Goal: Task Accomplishment & Management: Use online tool/utility

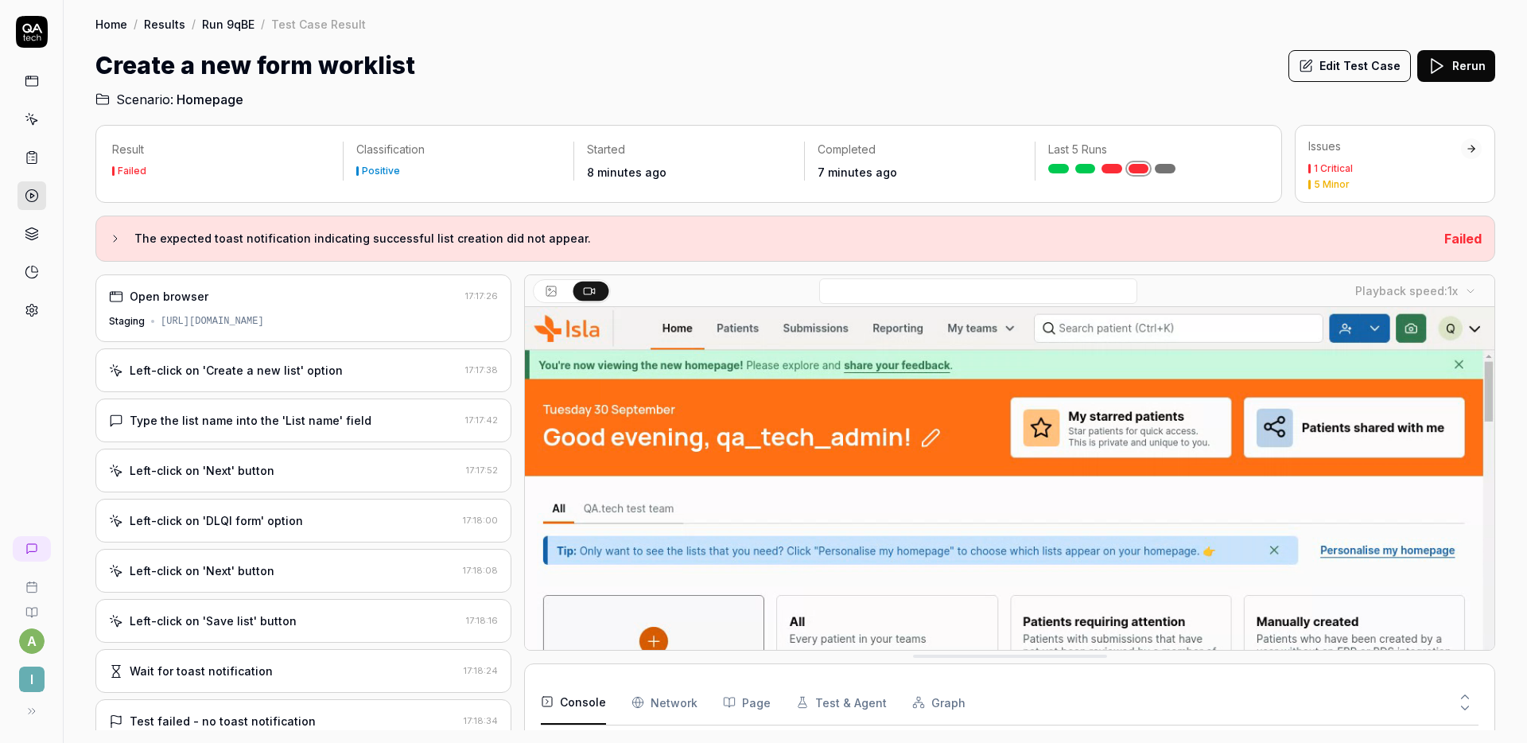
click at [356, 371] on div "Left-click on 'Create a new list' option" at bounding box center [284, 370] width 350 height 17
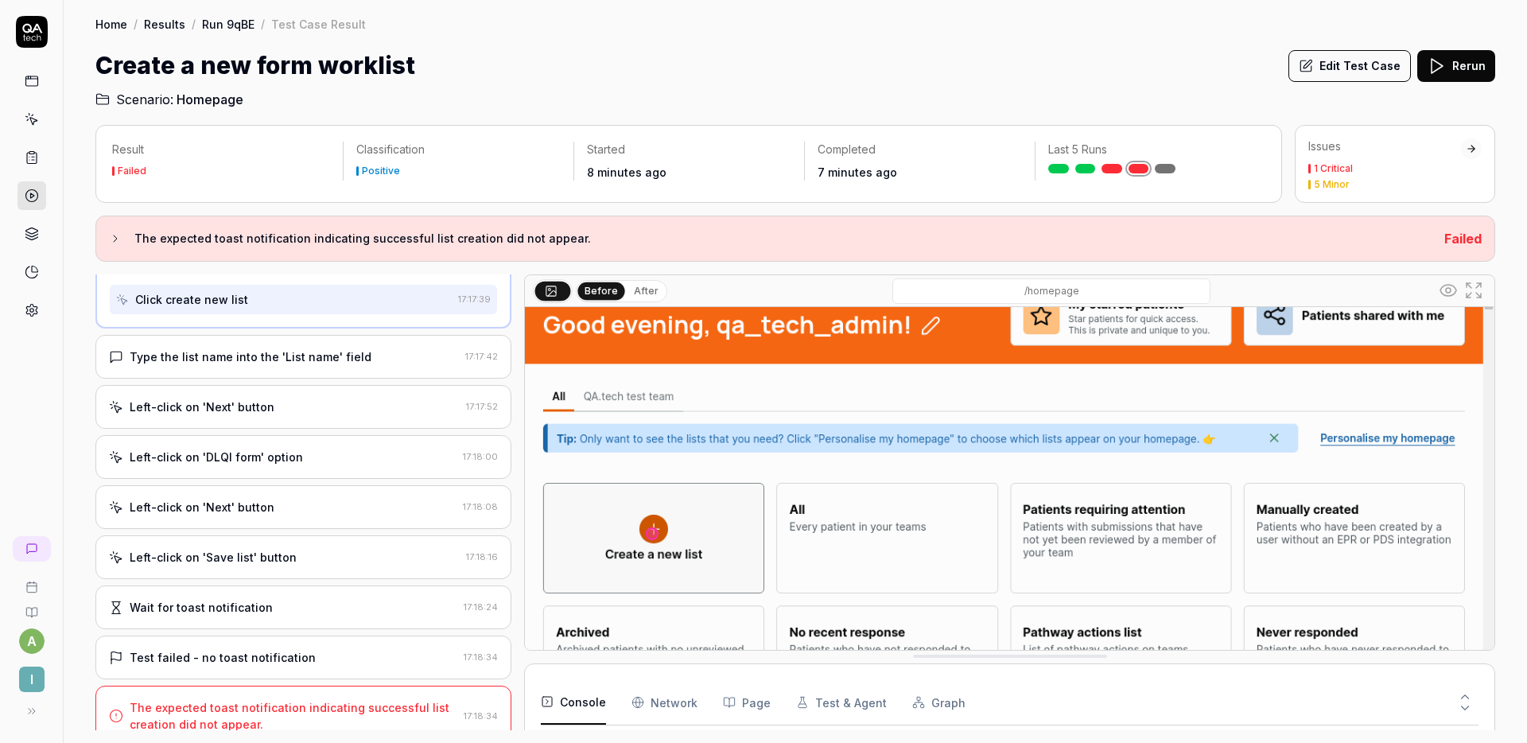
scroll to position [255, 0]
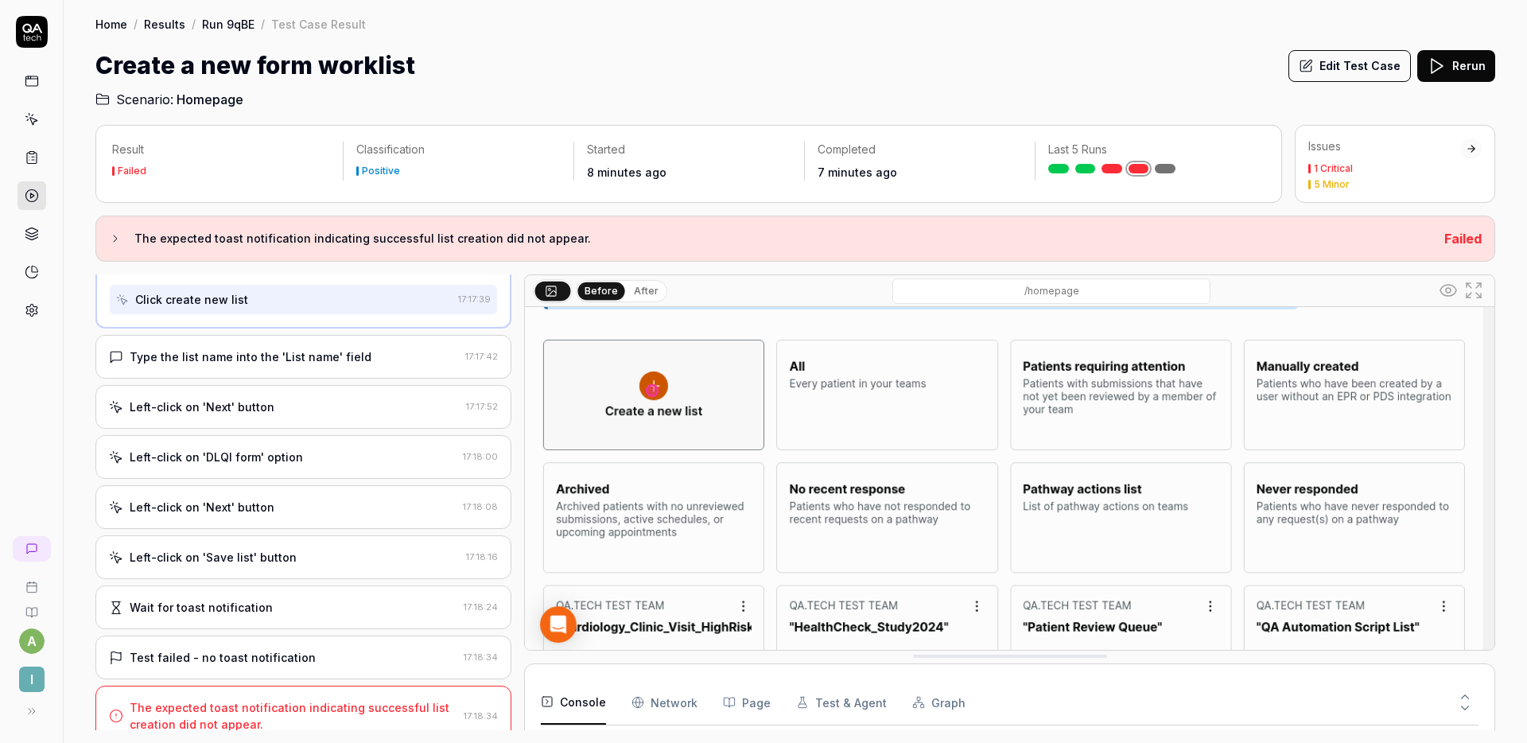
click at [325, 368] on div "Type the list name into the 'List name' field 17:17:42" at bounding box center [303, 357] width 416 height 44
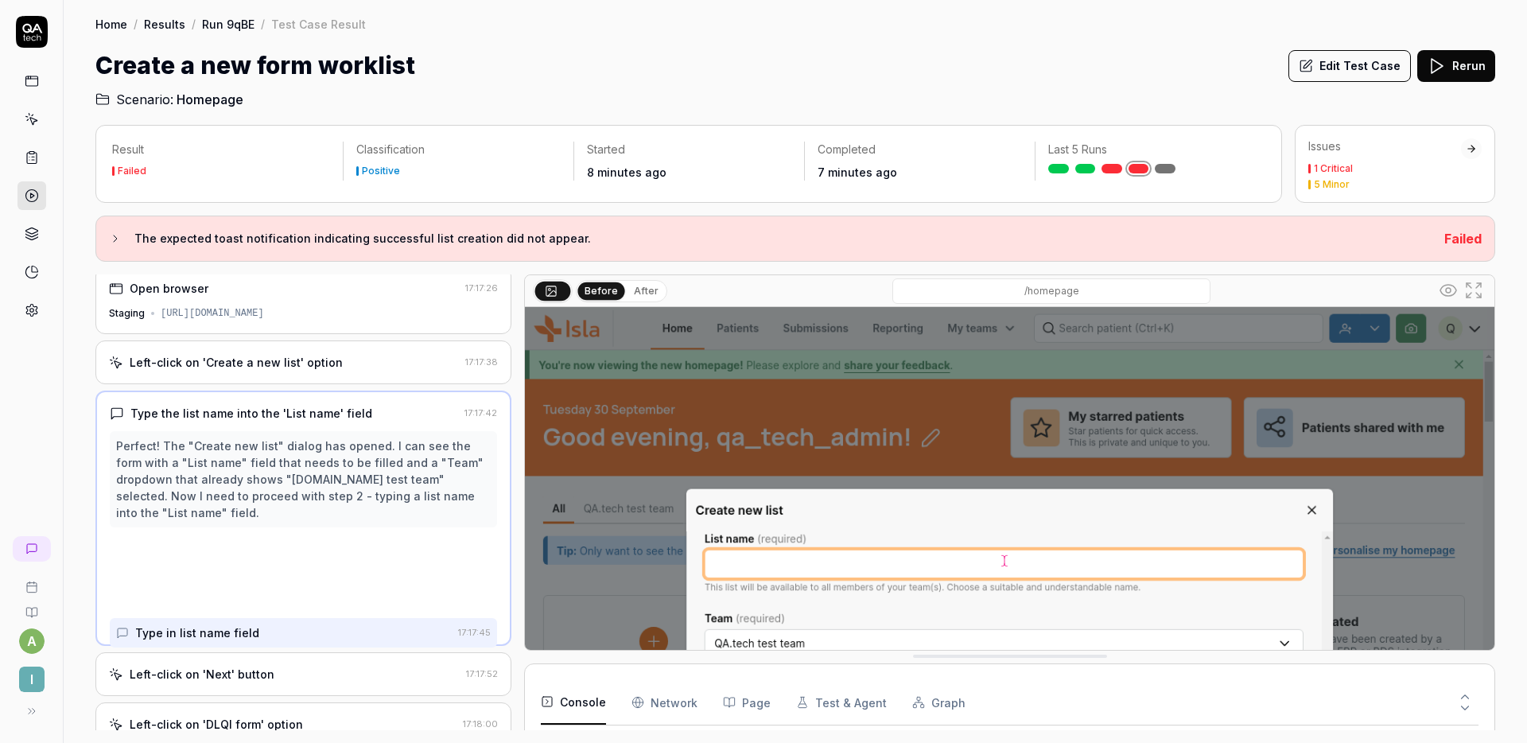
scroll to position [0, 0]
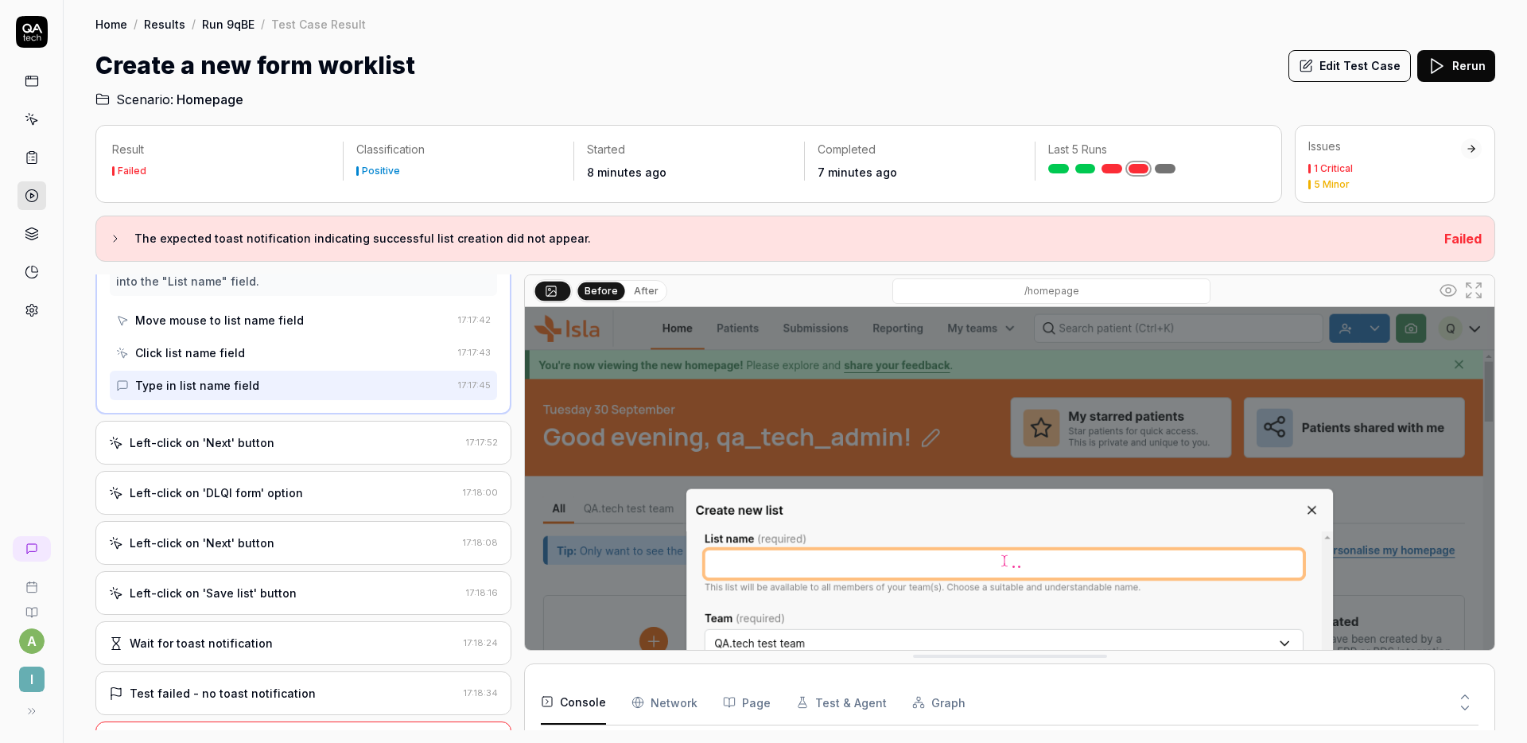
click at [367, 456] on div "Left-click on 'Next' button 17:17:52" at bounding box center [303, 443] width 416 height 44
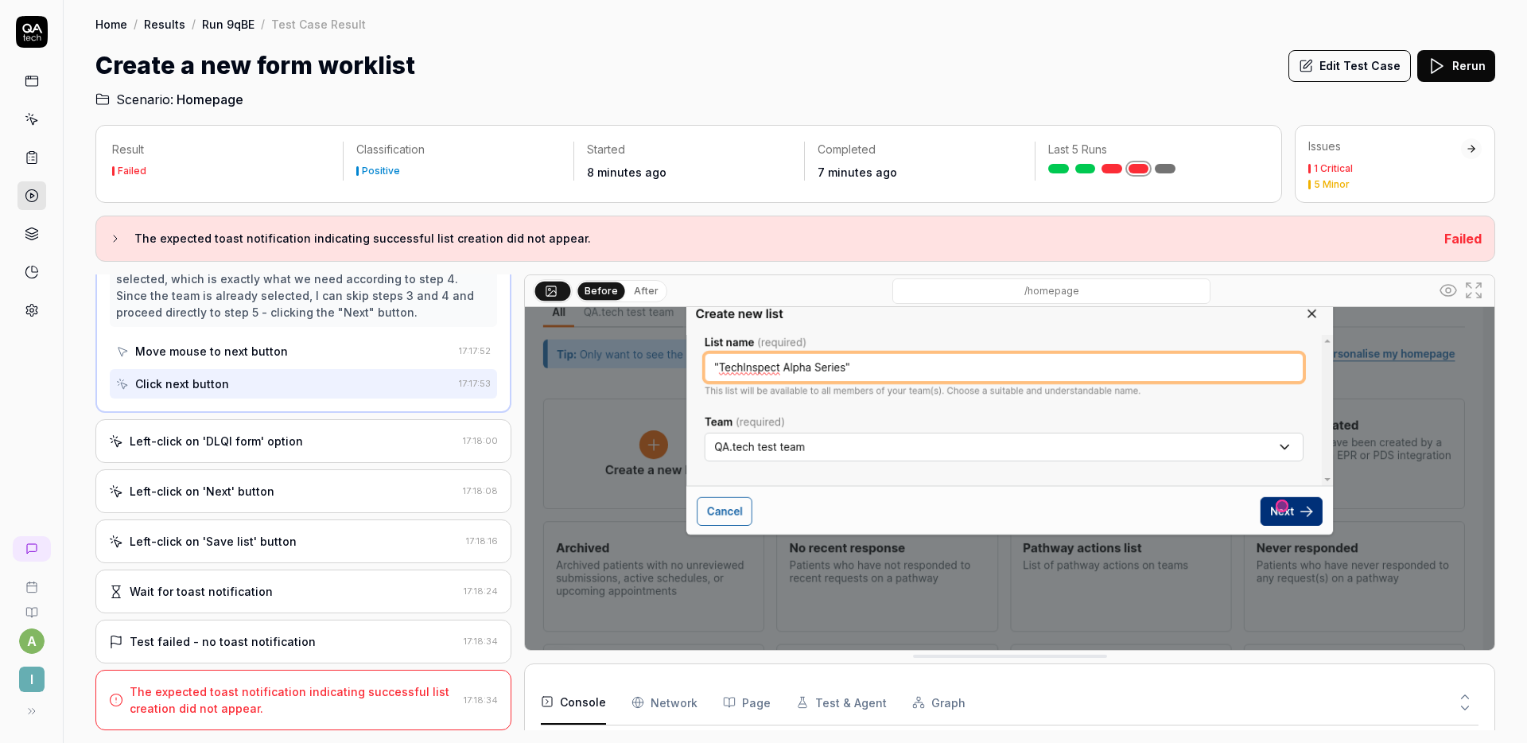
scroll to position [255, 0]
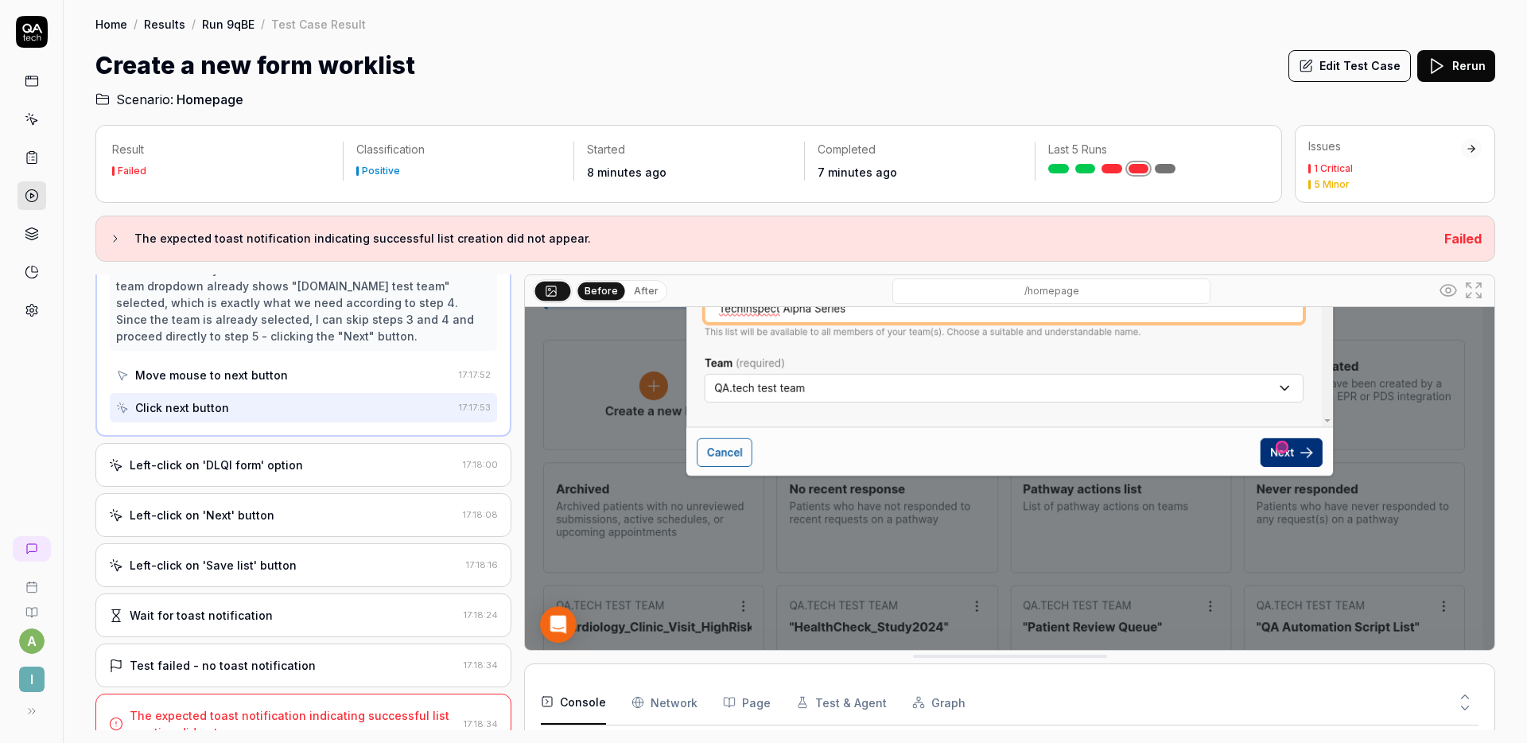
click at [324, 462] on div "Left-click on 'DLQI form' option" at bounding box center [282, 464] width 347 height 17
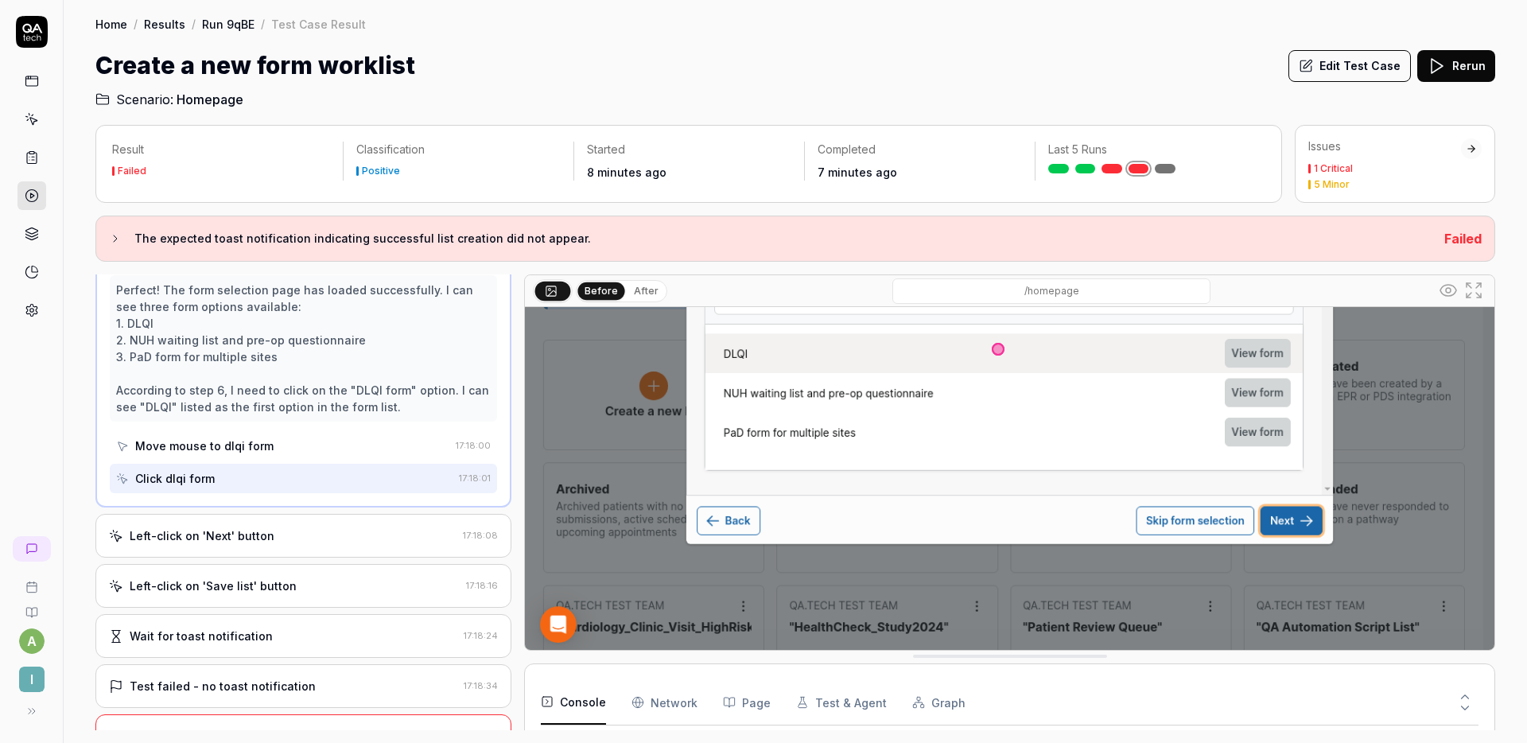
click at [345, 539] on div "Left-click on 'Next' button" at bounding box center [282, 535] width 347 height 17
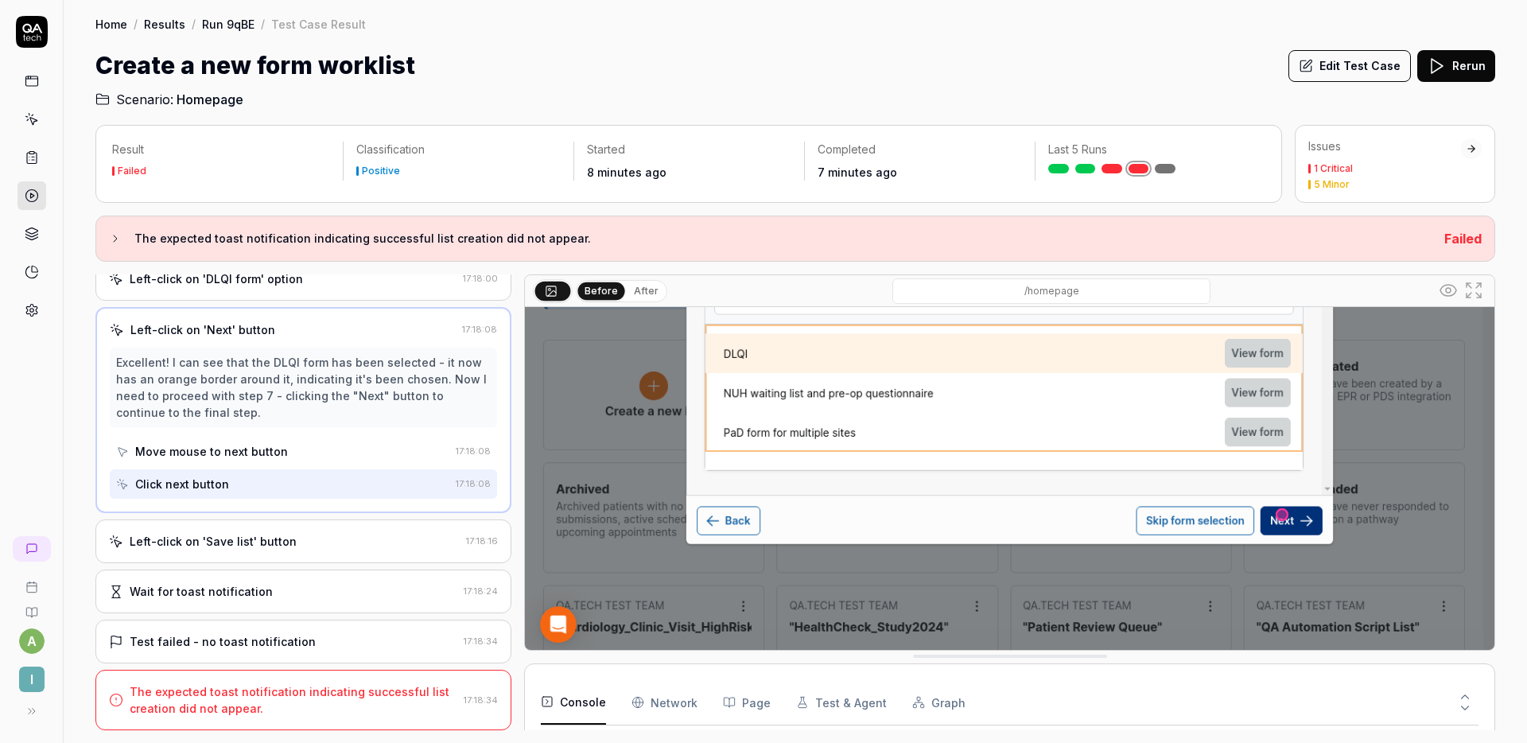
click at [343, 545] on div "Left-click on 'Save list' button" at bounding box center [284, 541] width 351 height 17
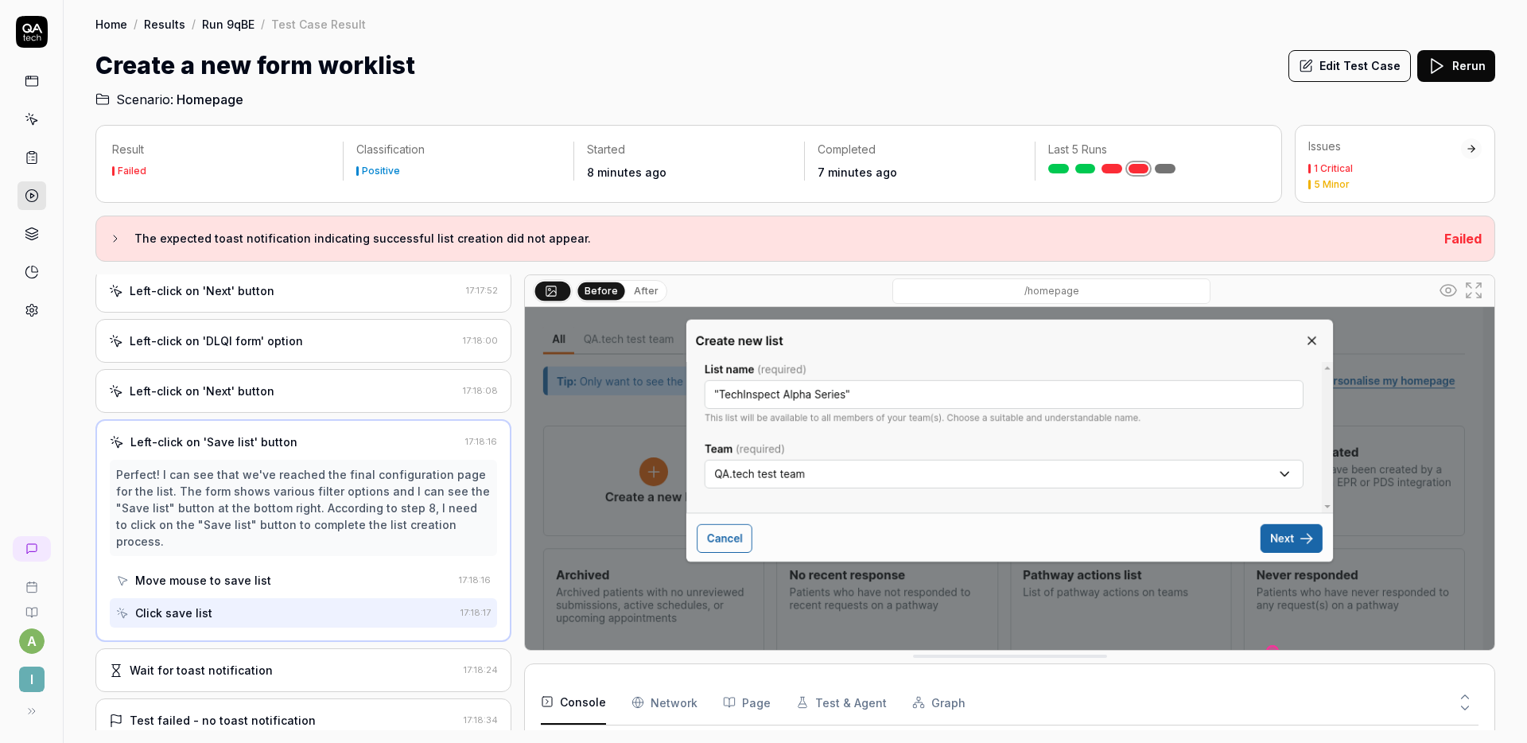
scroll to position [194, 0]
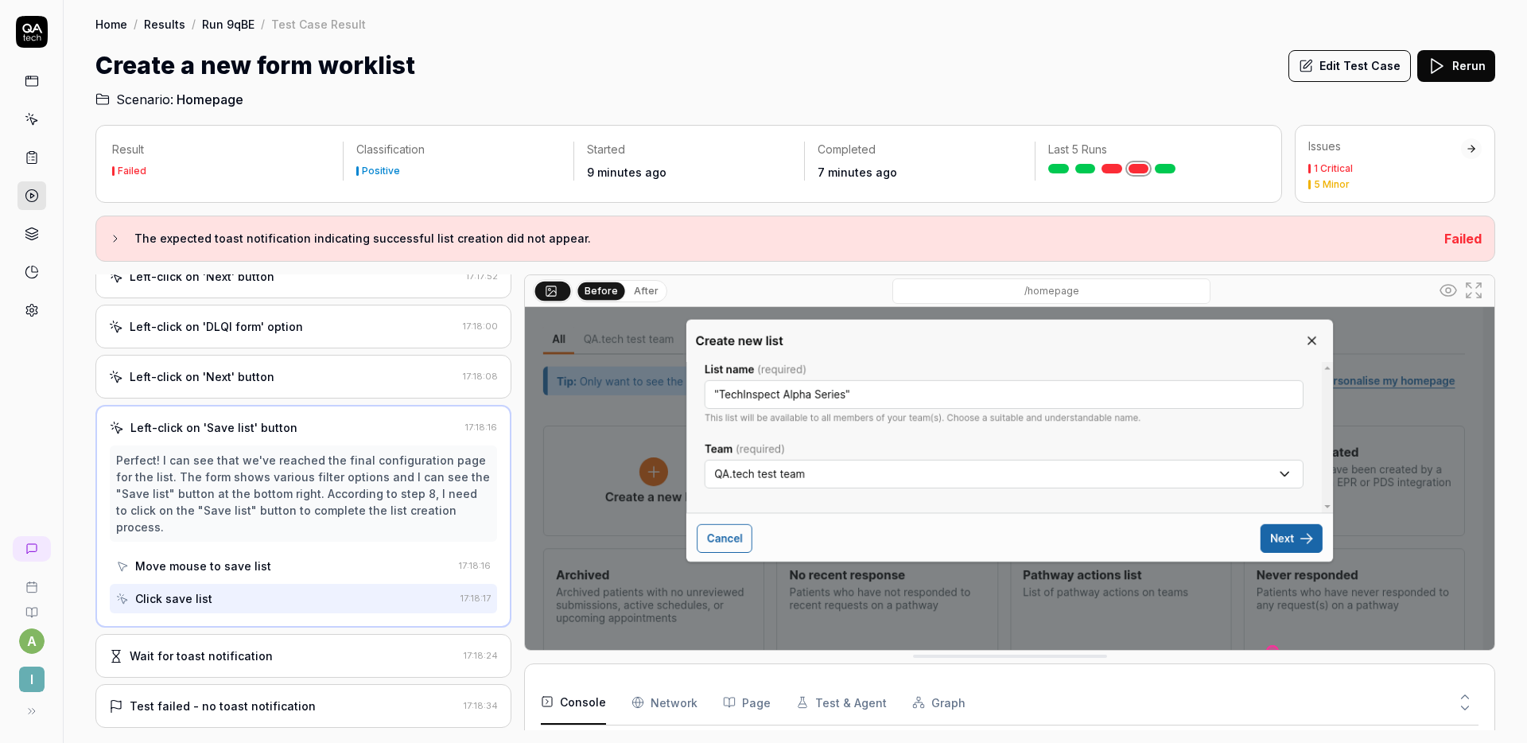
click at [359, 391] on div "Left-click on 'Next' button 17:18:08" at bounding box center [303, 377] width 416 height 44
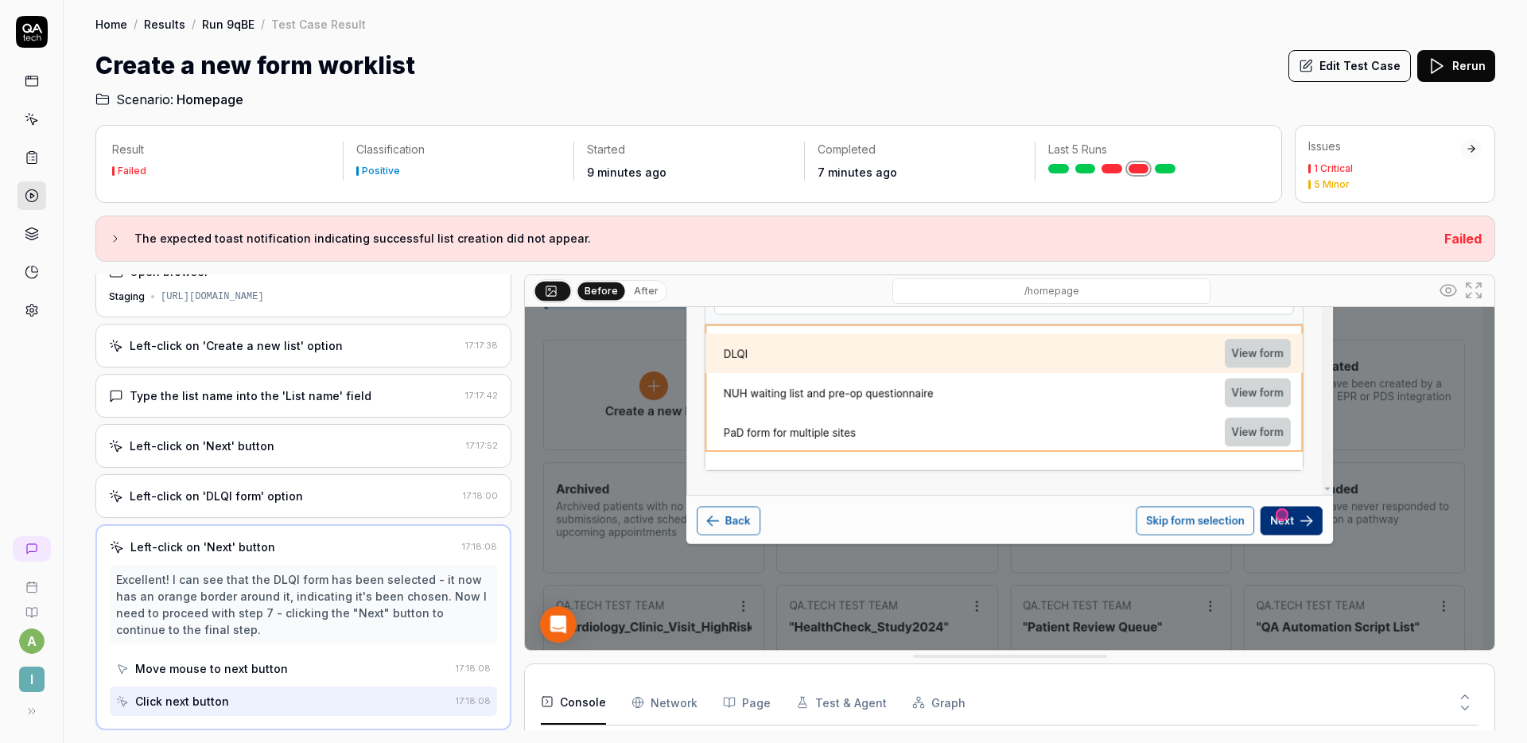
scroll to position [252, 0]
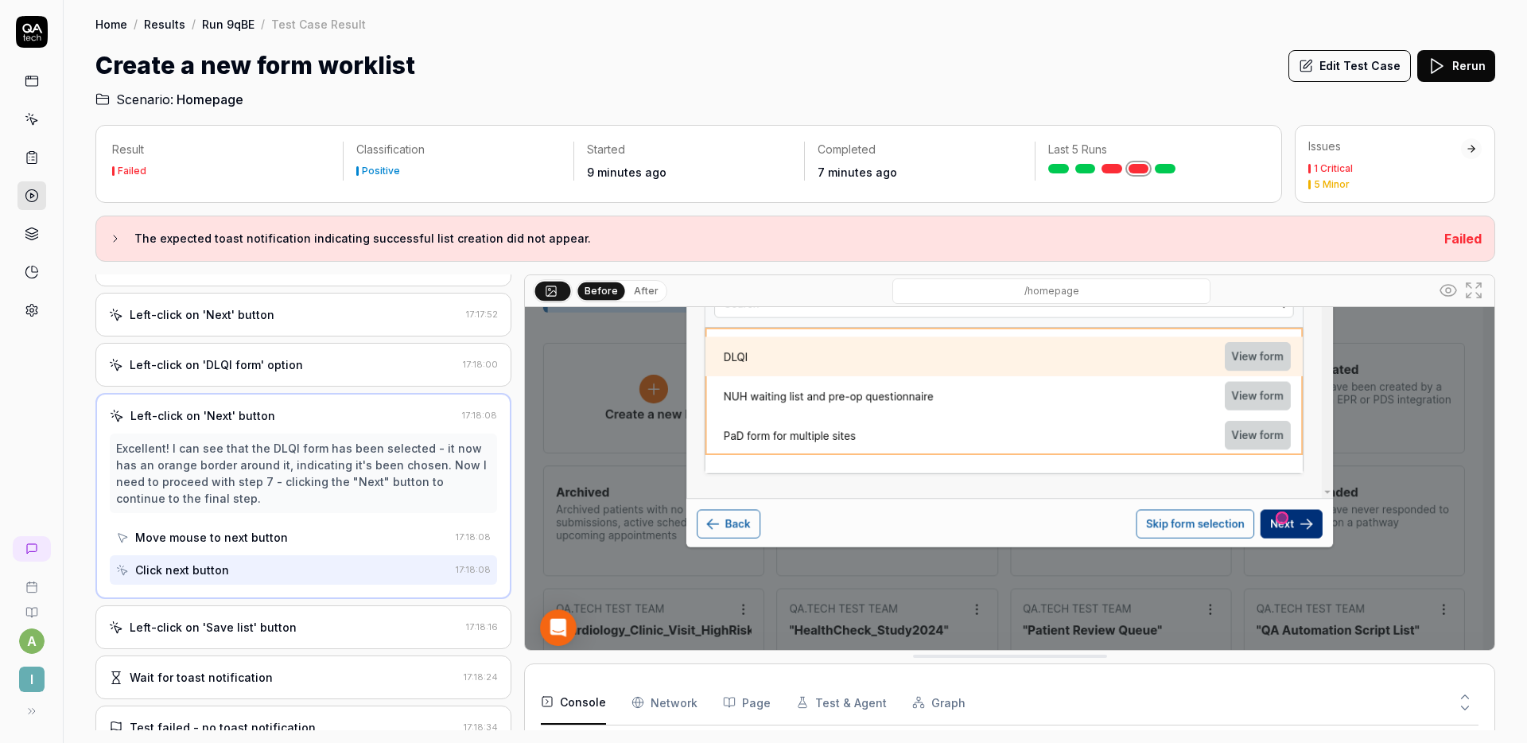
click at [297, 612] on div "Left-click on 'Save list' button 17:18:16" at bounding box center [303, 627] width 416 height 44
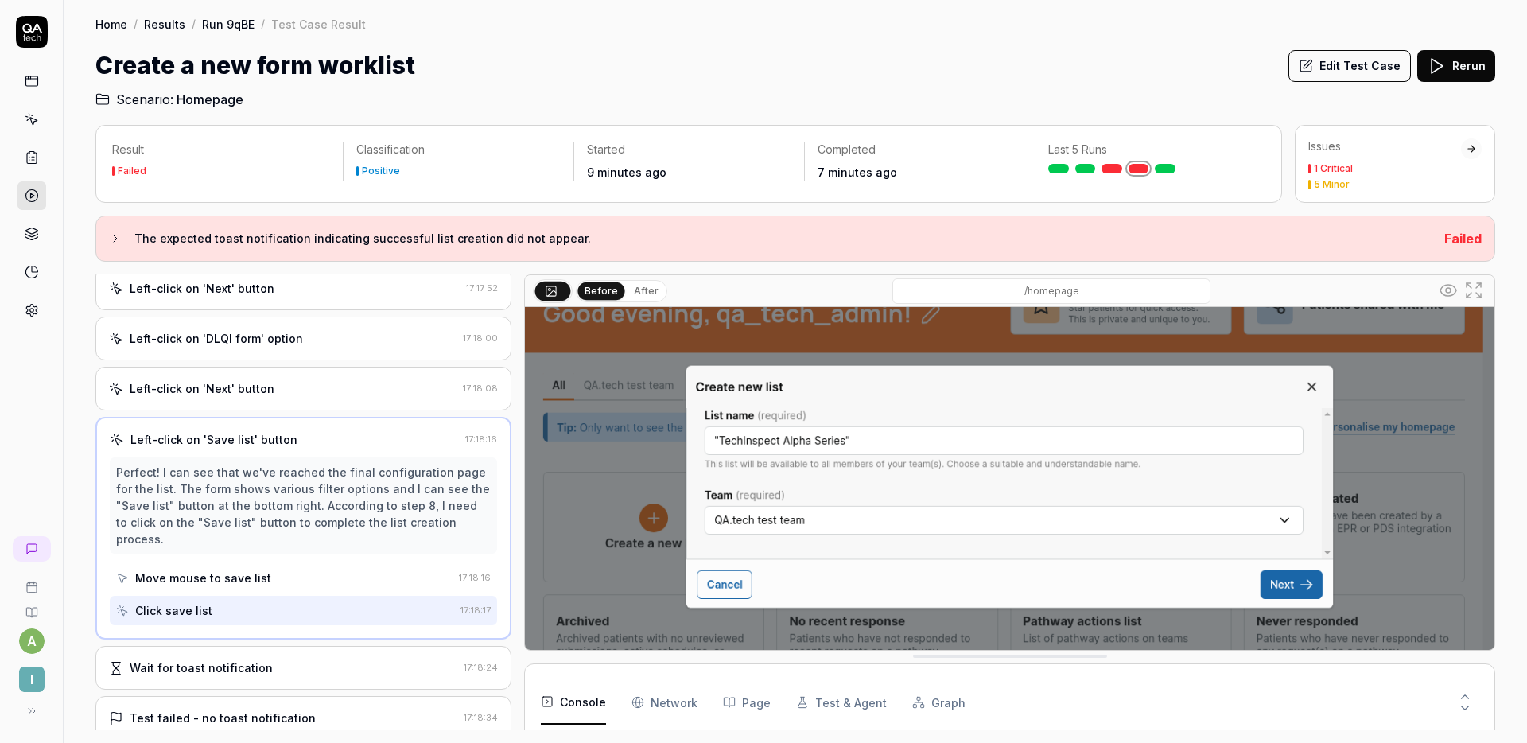
scroll to position [242, 0]
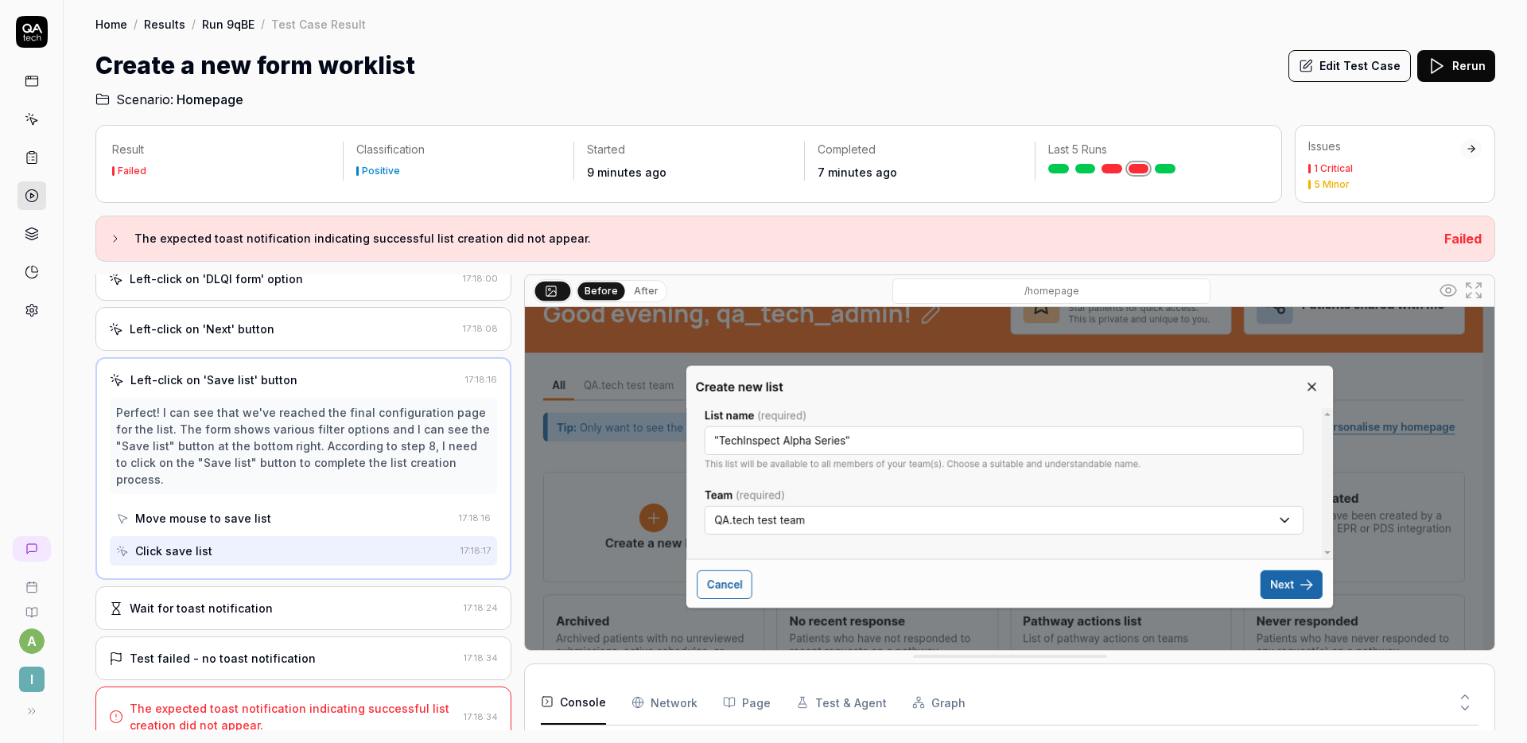
click at [308, 600] on div "Wait for toast notification" at bounding box center [283, 608] width 348 height 17
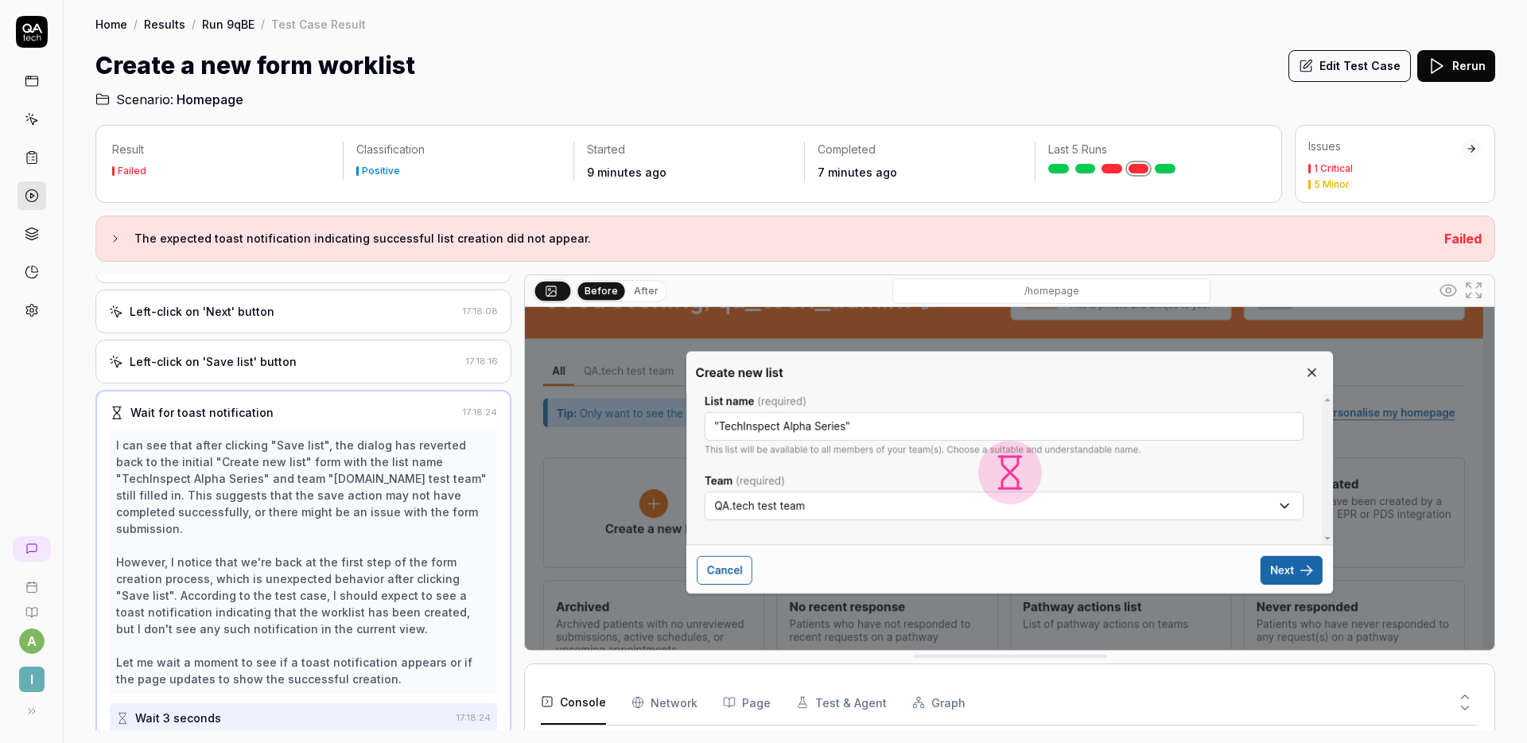
scroll to position [141, 0]
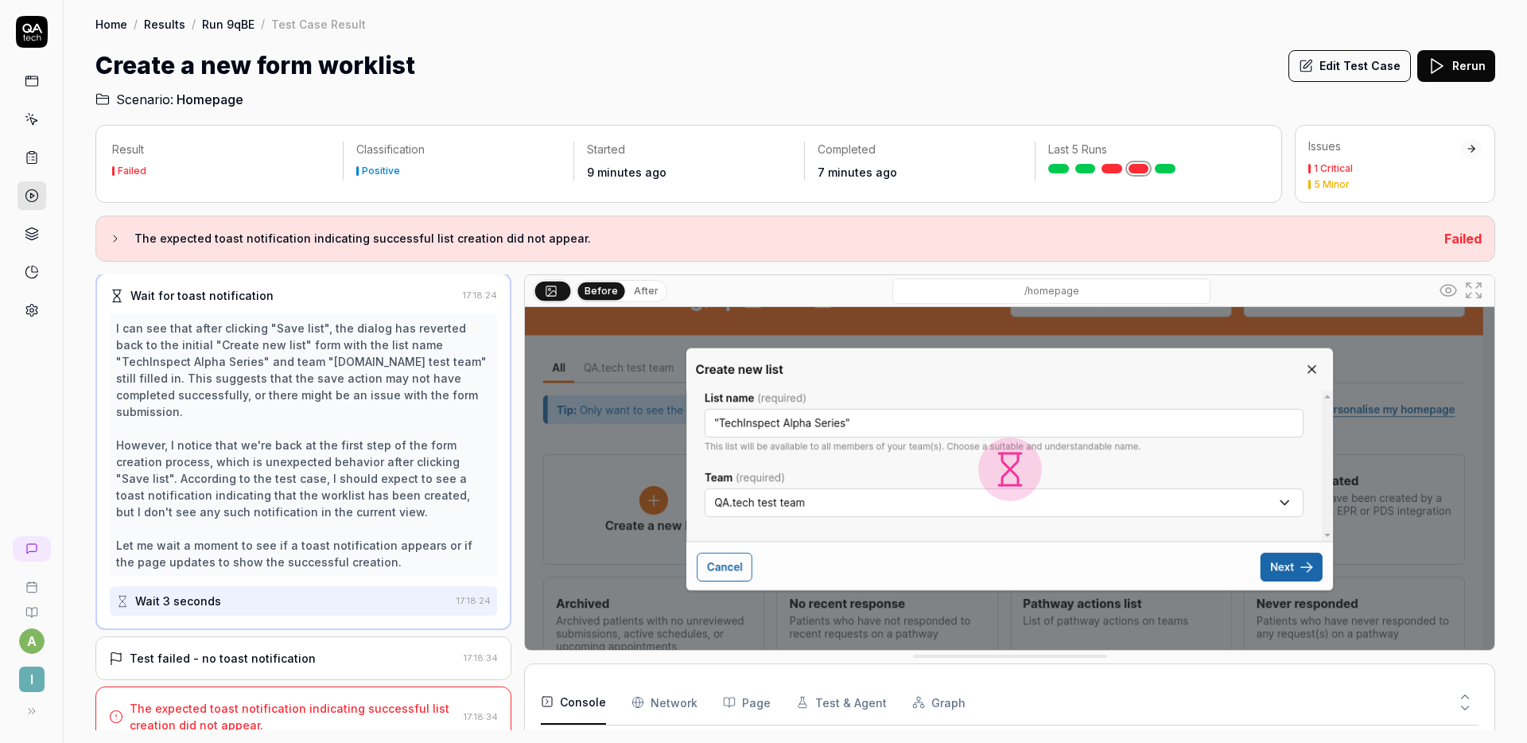
click at [270, 636] on div "Test failed - no toast notification 17:18:34" at bounding box center [303, 658] width 416 height 44
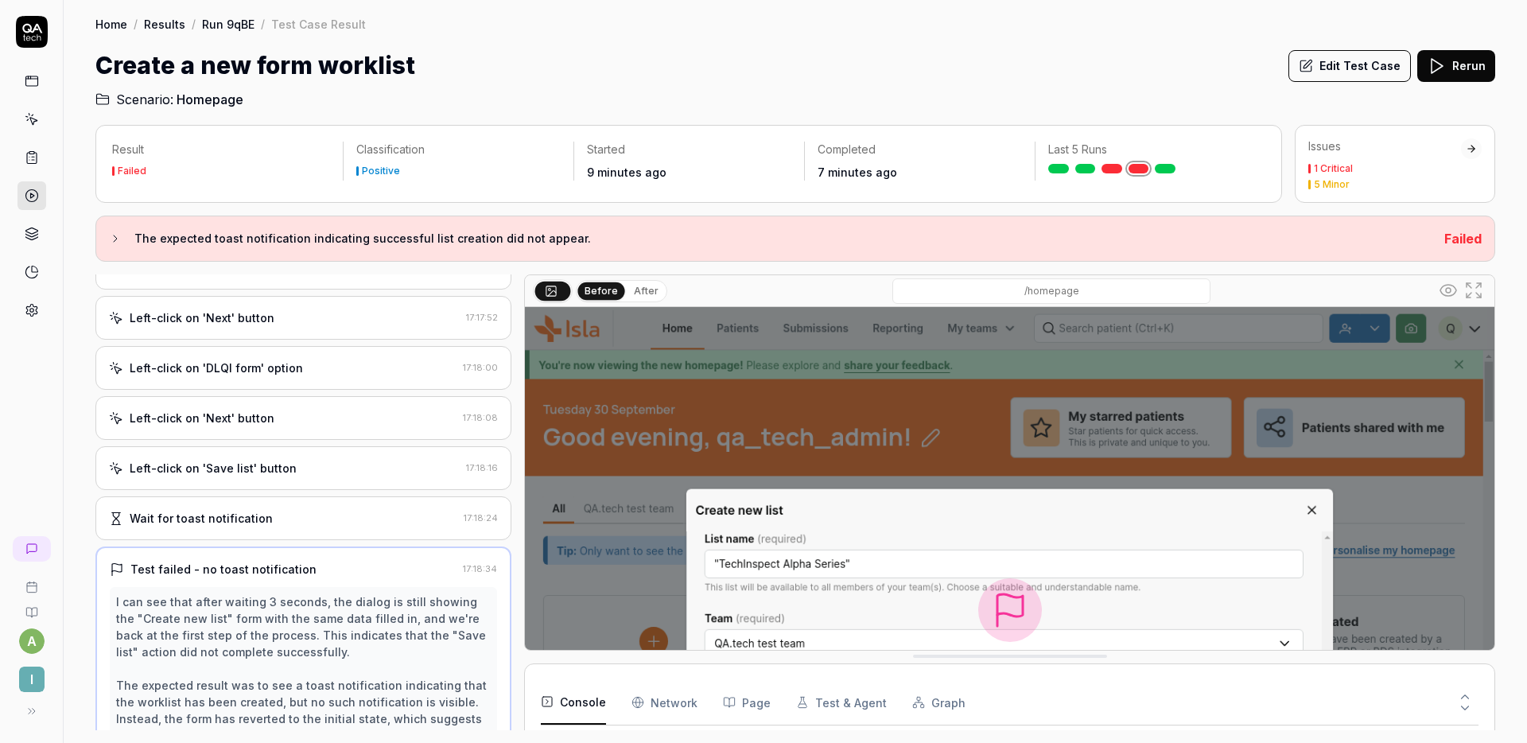
click at [285, 430] on div "Left-click on 'Next' button 17:18:08" at bounding box center [303, 418] width 416 height 44
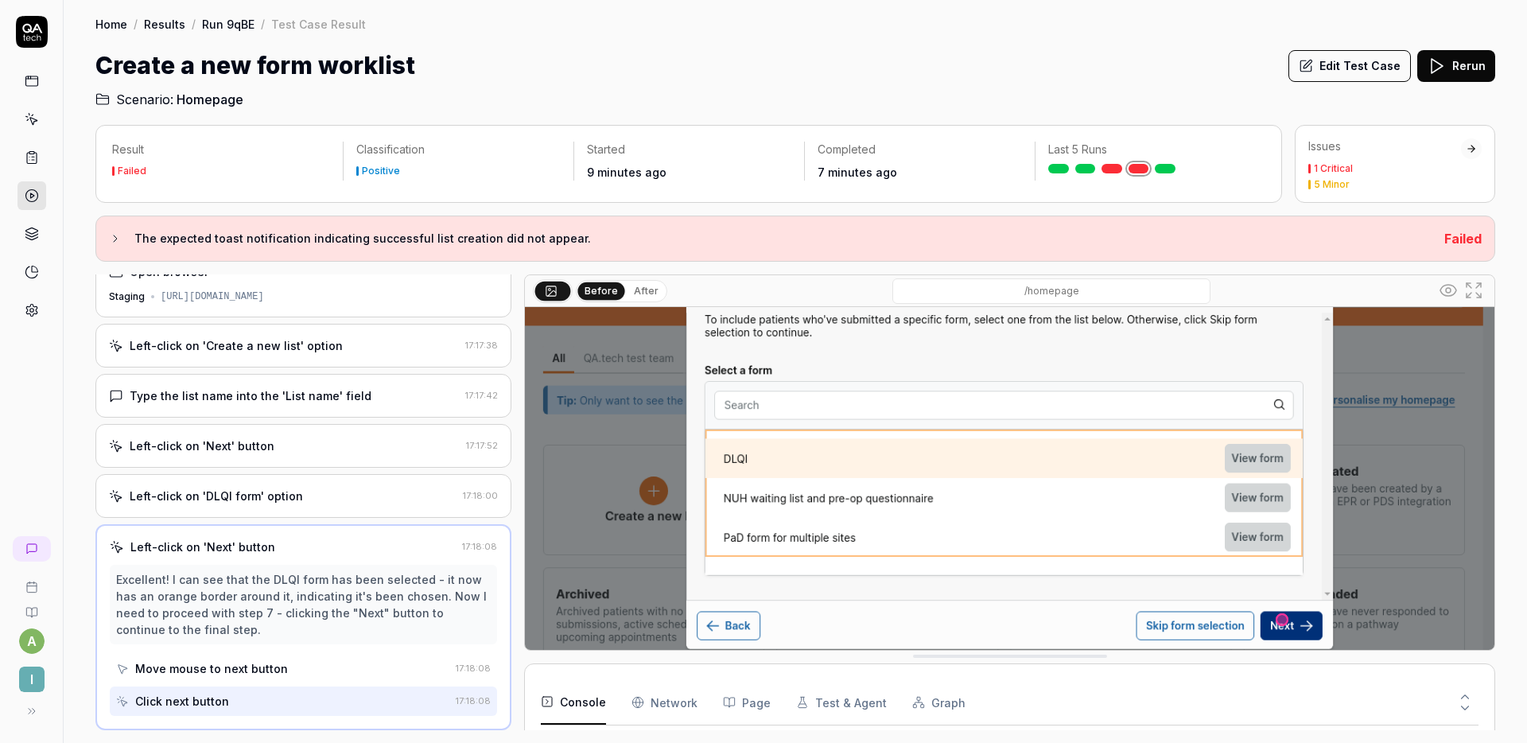
scroll to position [153, 0]
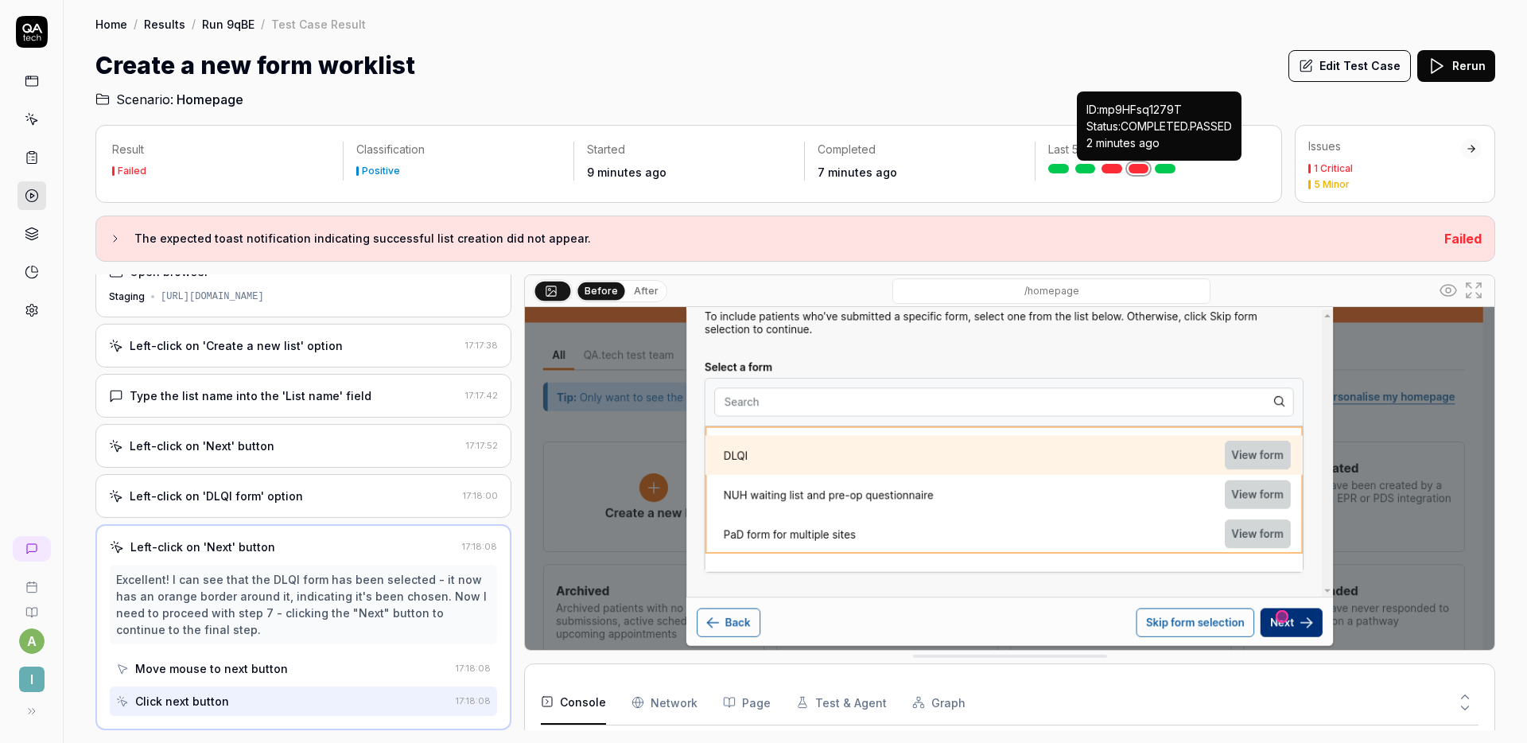
click at [1166, 166] on link at bounding box center [1165, 169] width 21 height 10
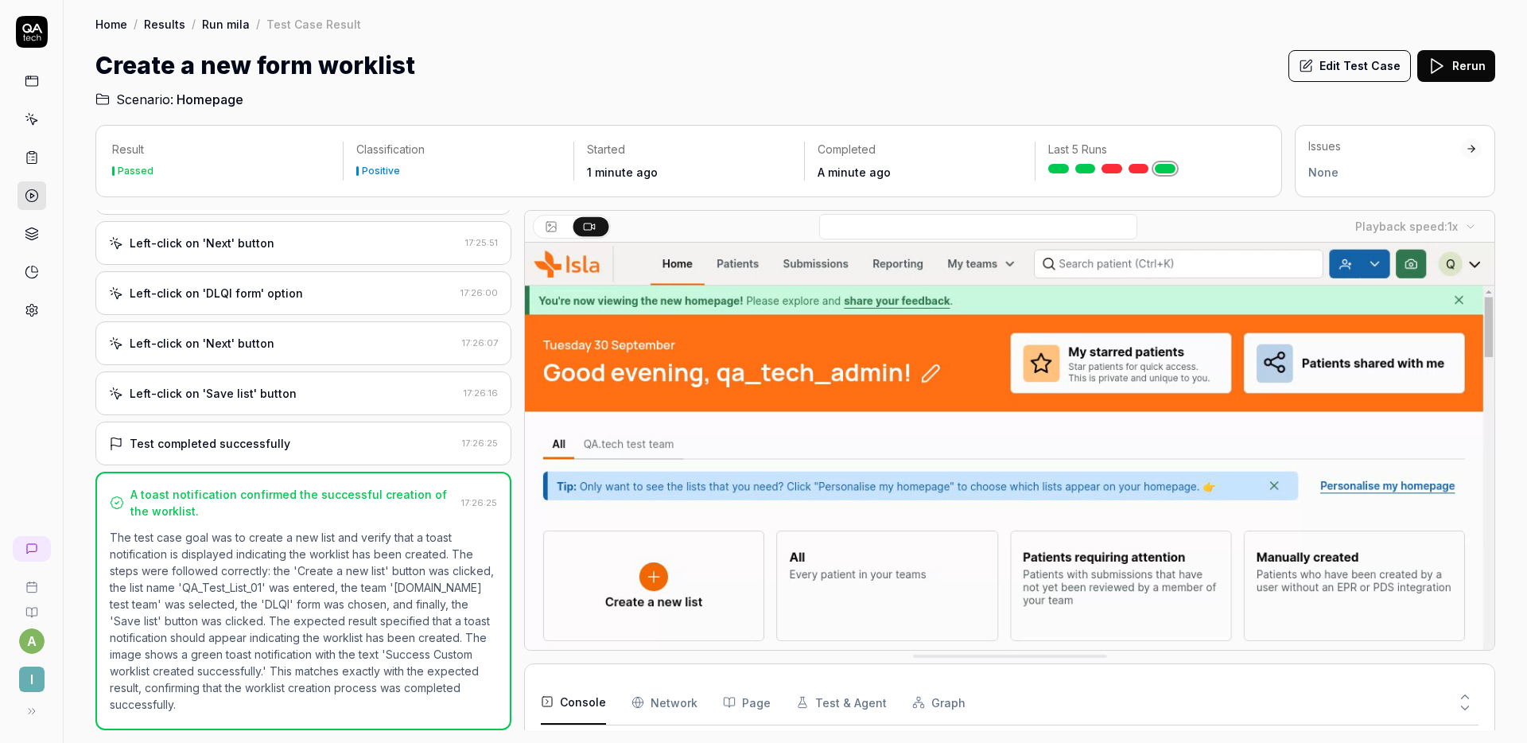
click at [310, 400] on div "Left-click on 'Save list' button" at bounding box center [283, 393] width 348 height 17
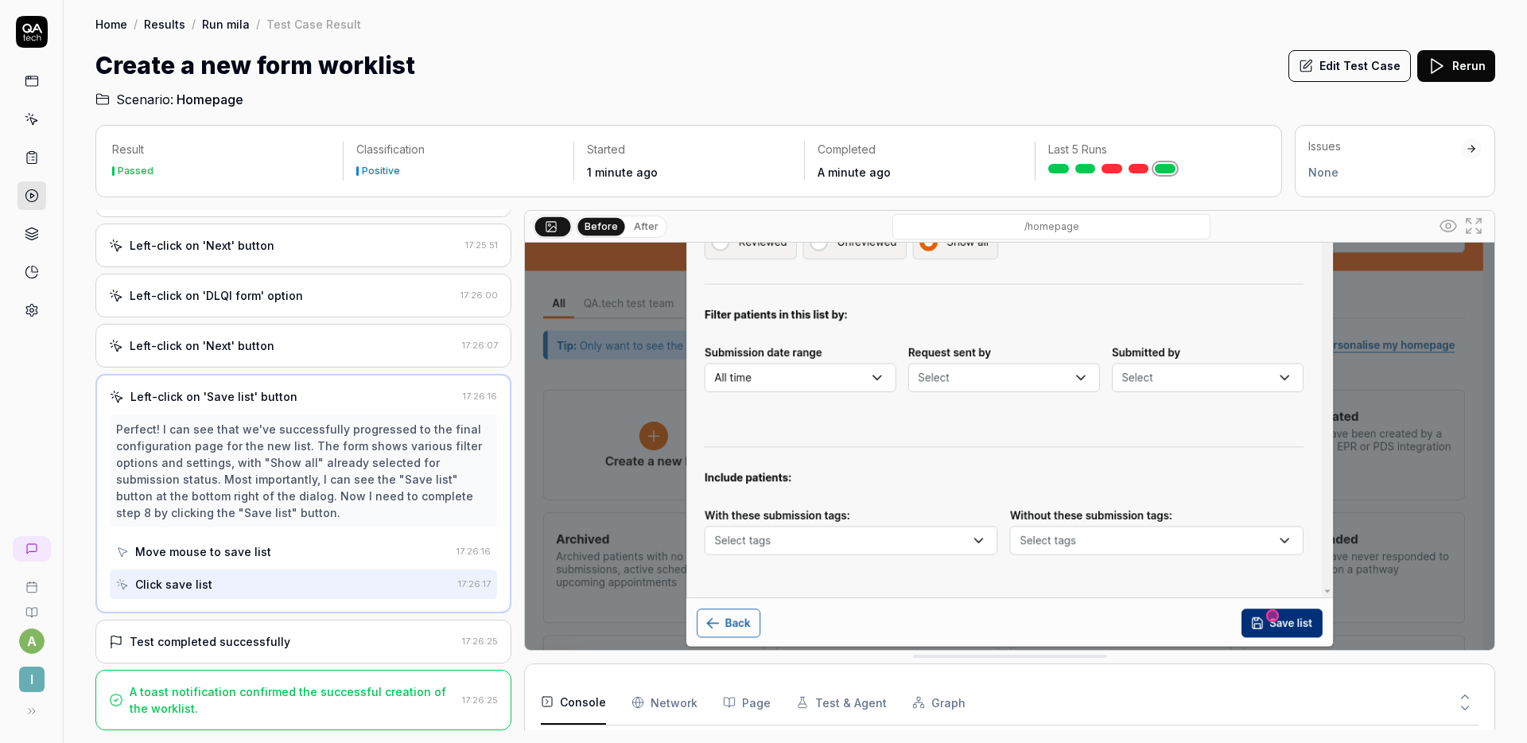
click at [289, 639] on div "Test completed successfully" at bounding box center [282, 641] width 347 height 17
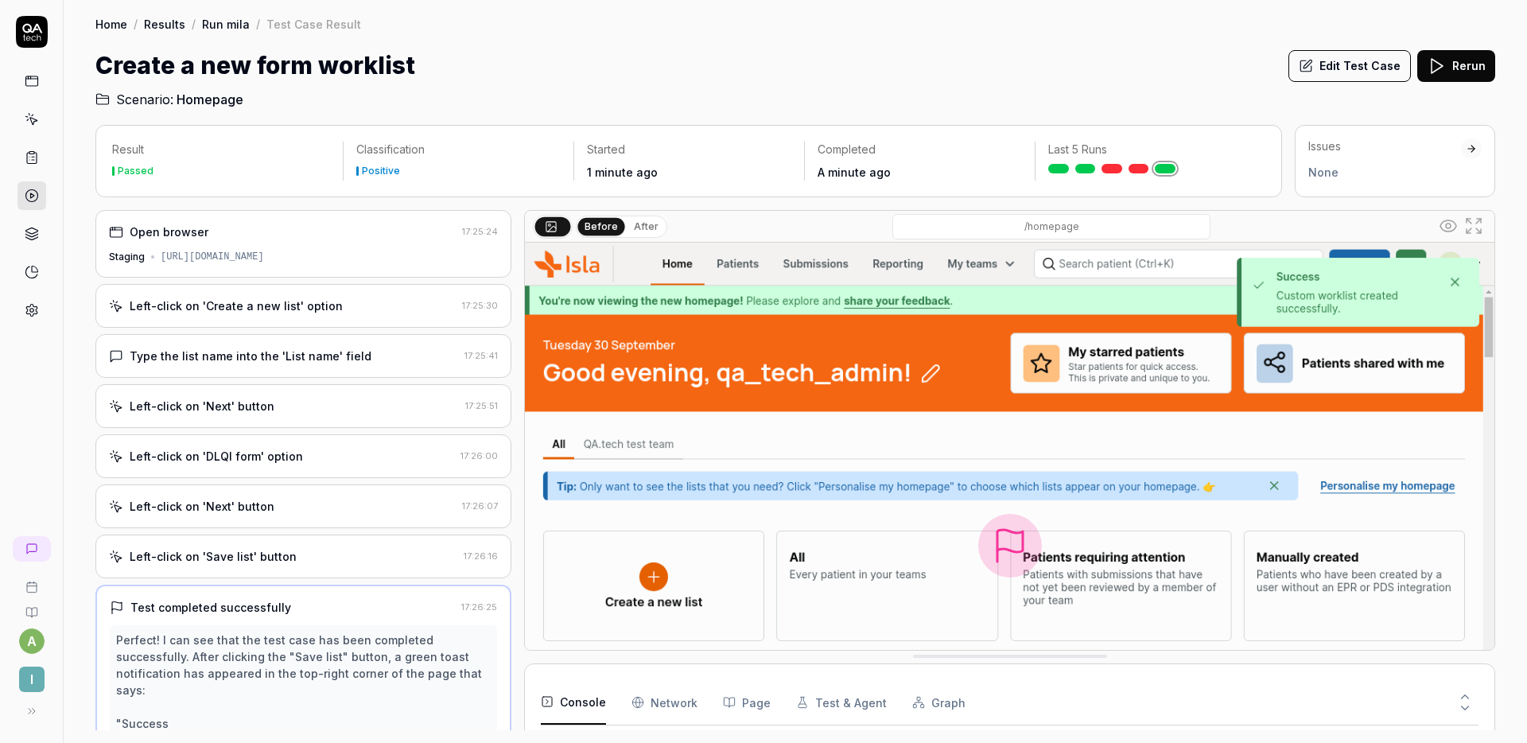
click at [720, 68] on div "Create a new form worklist Edit Test Case Rerun" at bounding box center [795, 66] width 1400 height 36
click at [1107, 166] on link at bounding box center [1111, 169] width 21 height 10
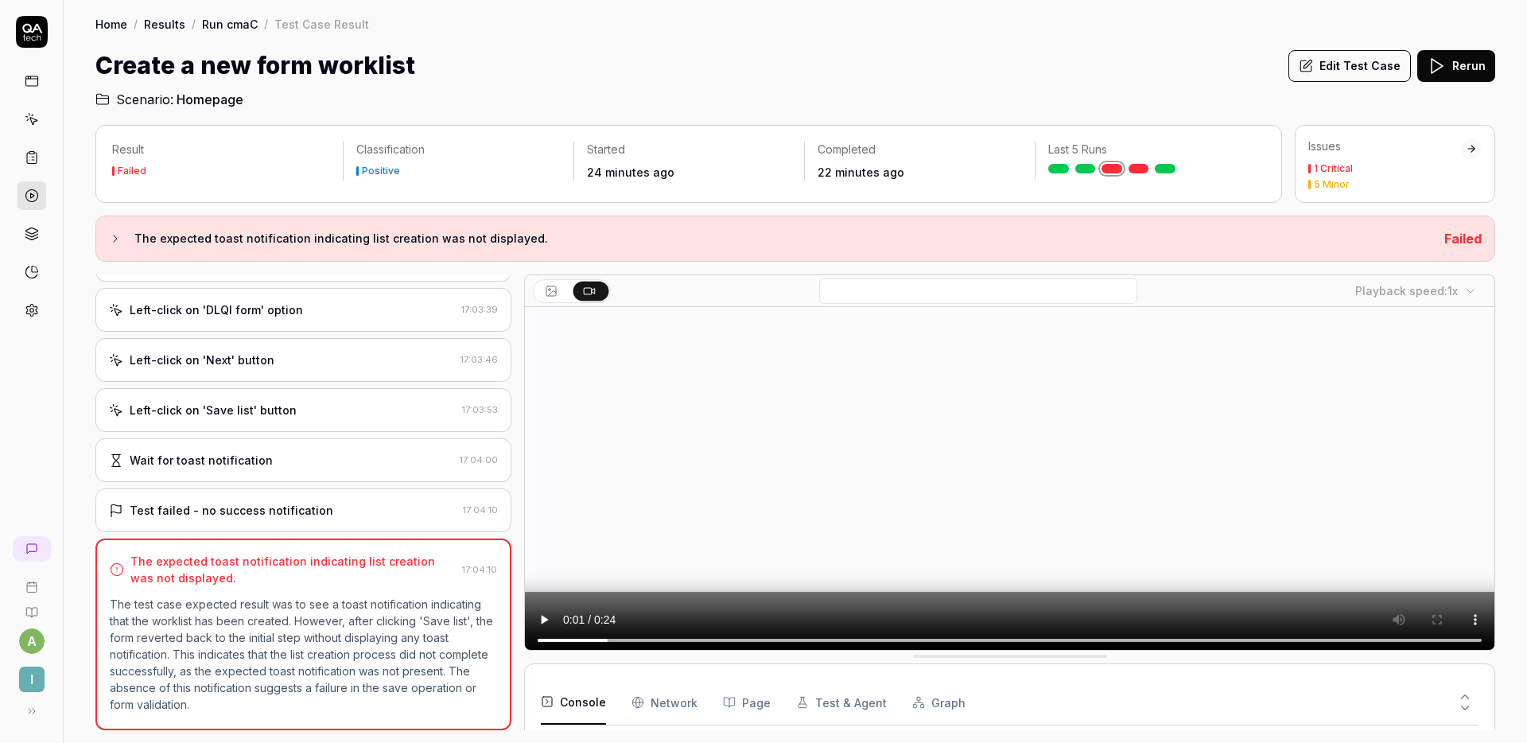
click at [1458, 693] on icon at bounding box center [1465, 696] width 14 height 14
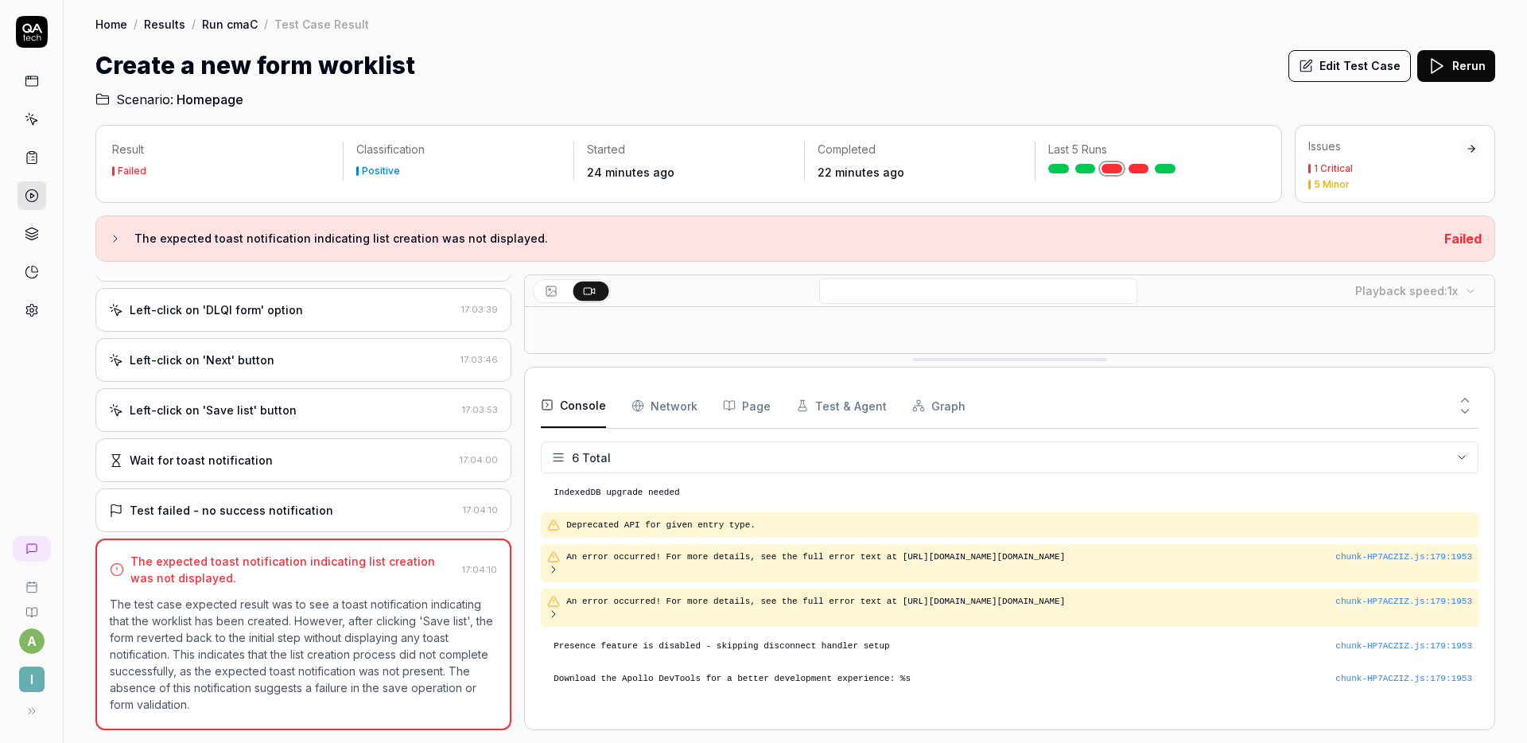
click at [1470, 417] on icon at bounding box center [1465, 411] width 14 height 14
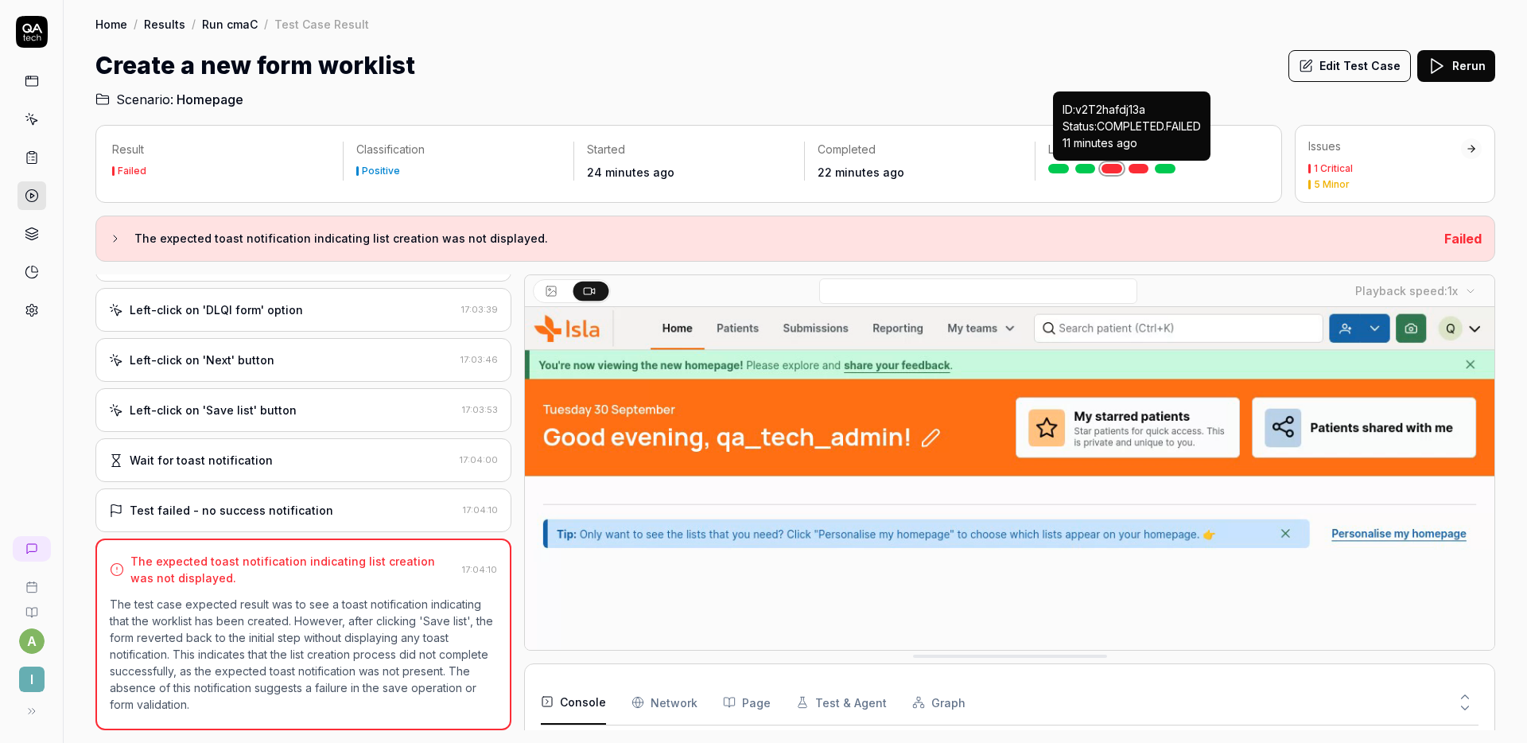
click at [1137, 166] on link at bounding box center [1138, 169] width 21 height 10
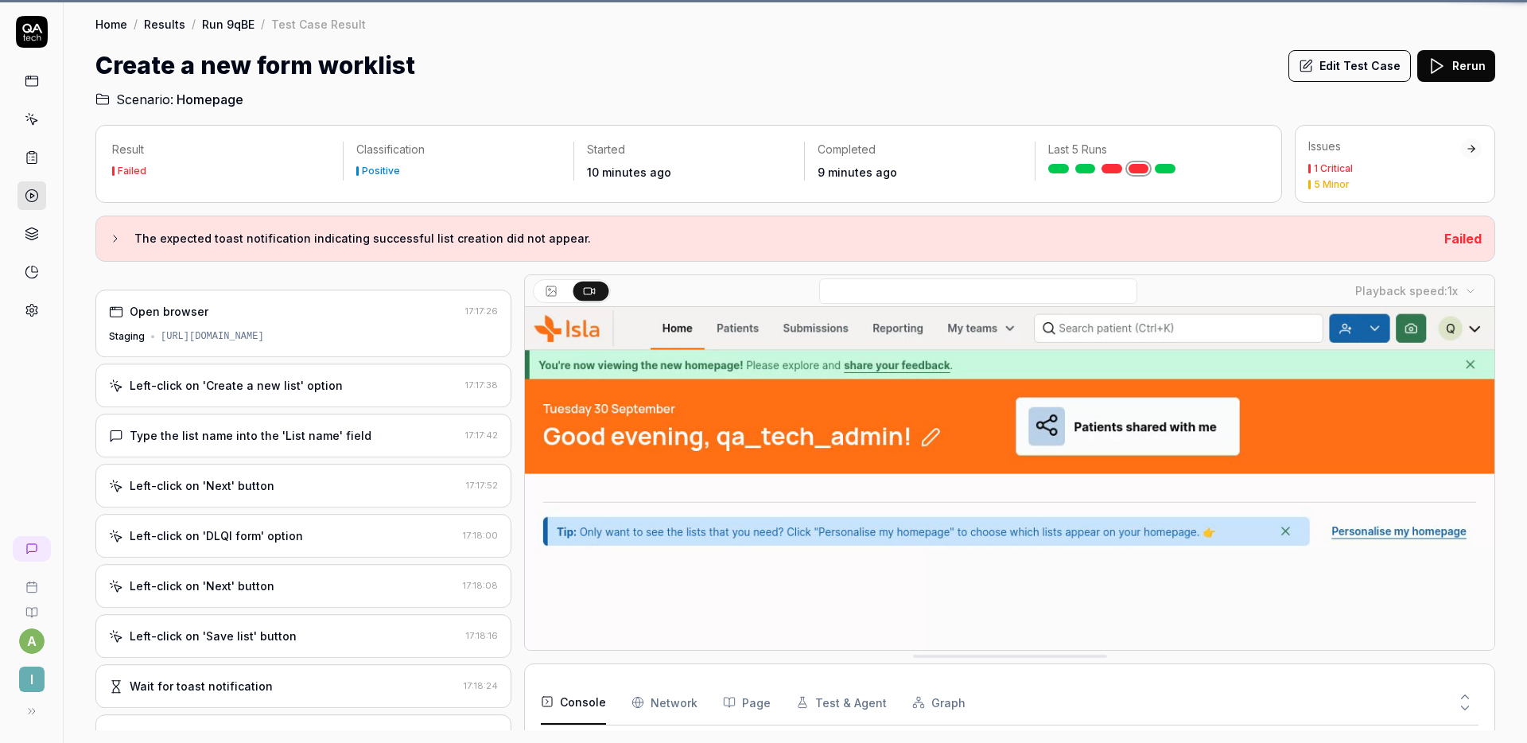
scroll to position [104, 0]
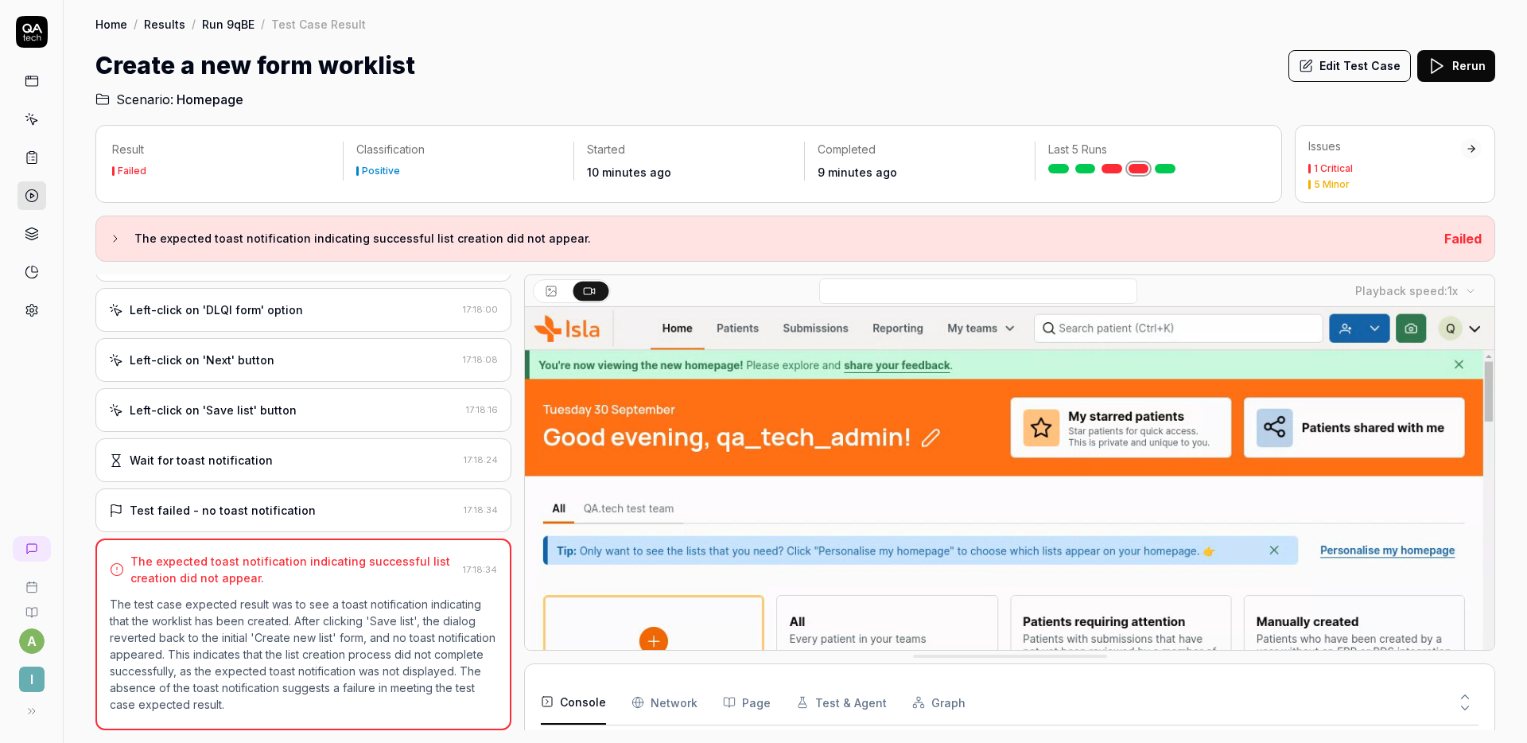
click at [320, 468] on div "Wait for toast notification 17:18:24" at bounding box center [303, 460] width 416 height 44
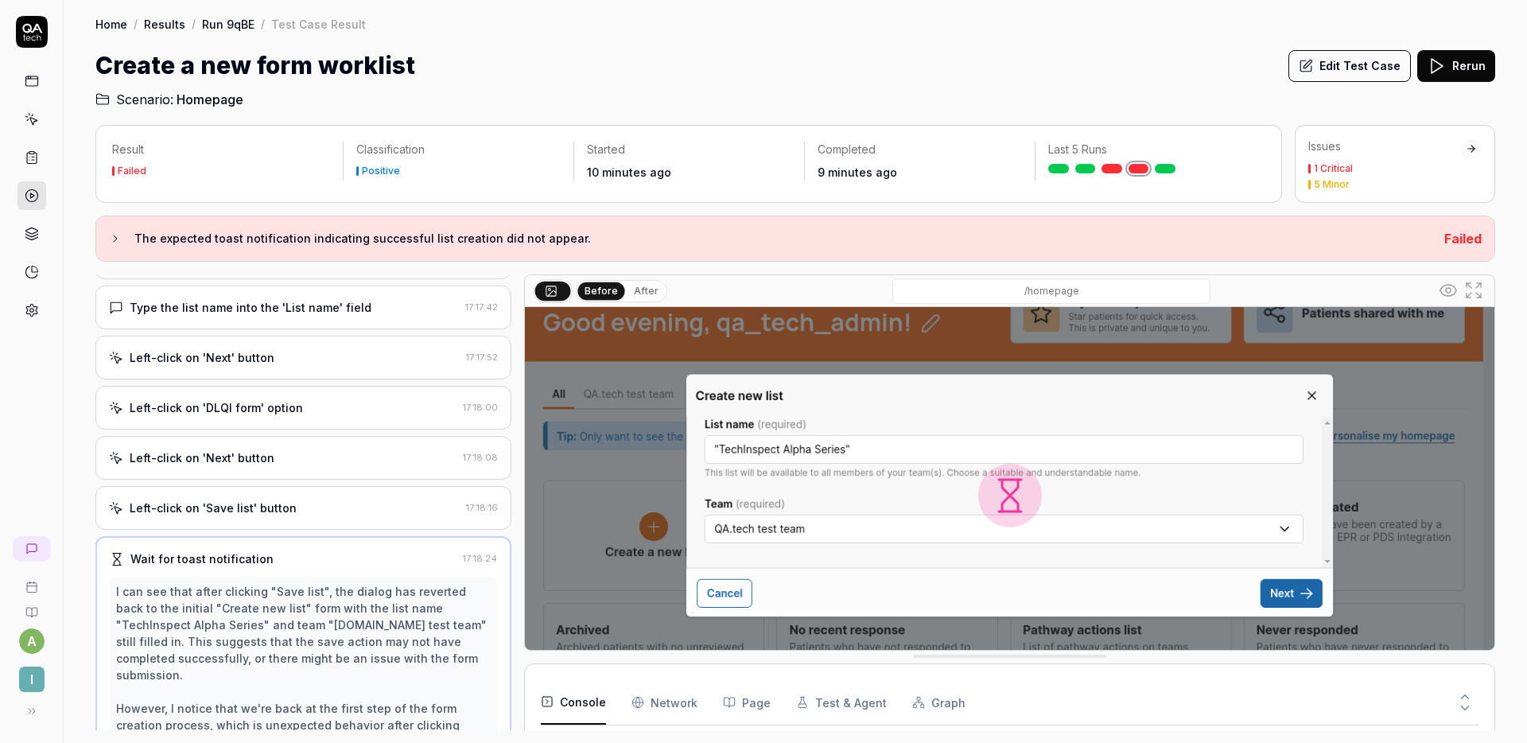
scroll to position [113, 0]
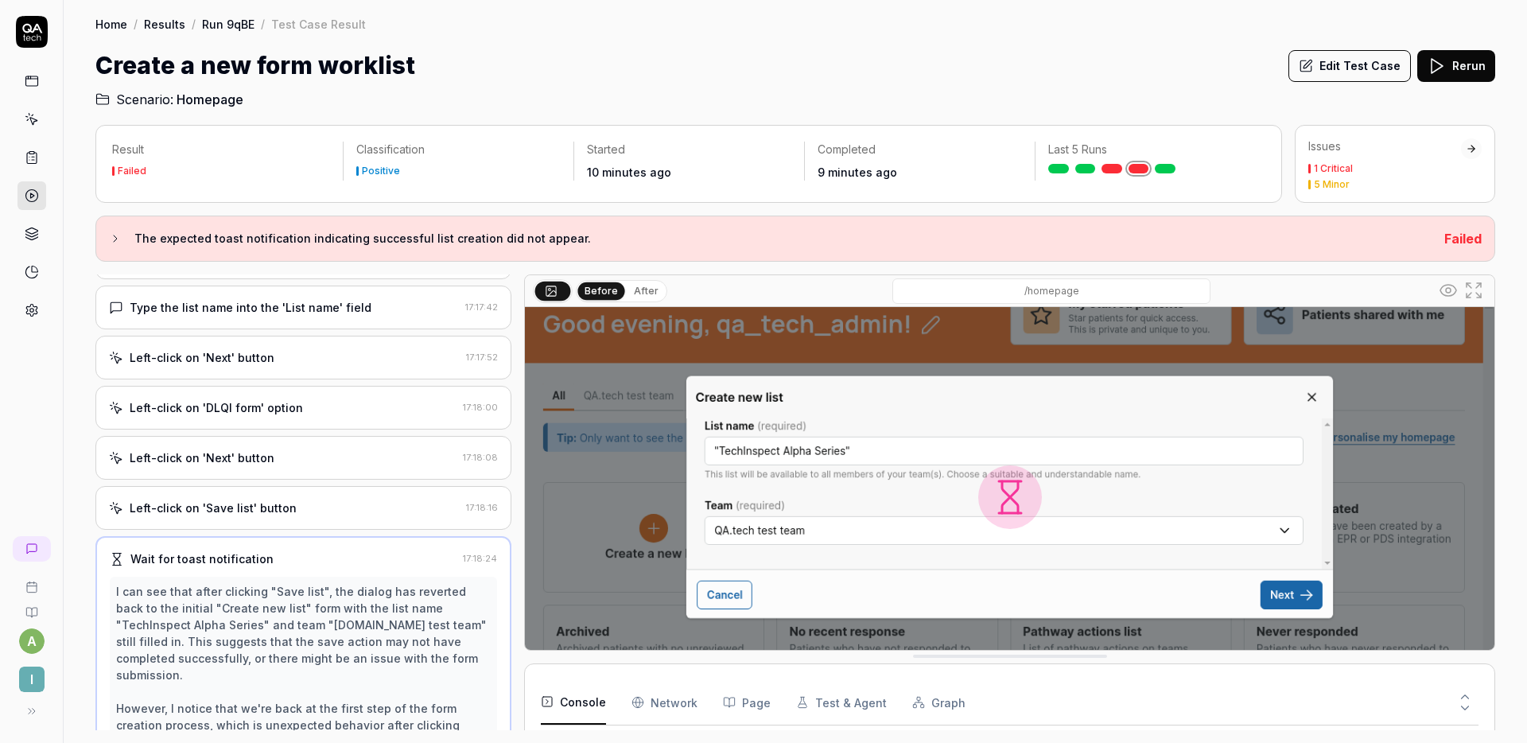
click at [1026, 76] on div "Create a new form worklist Edit Test Case Rerun" at bounding box center [795, 66] width 1400 height 36
click at [282, 436] on div "Left-click on 'Next' button 17:18:08" at bounding box center [303, 458] width 416 height 44
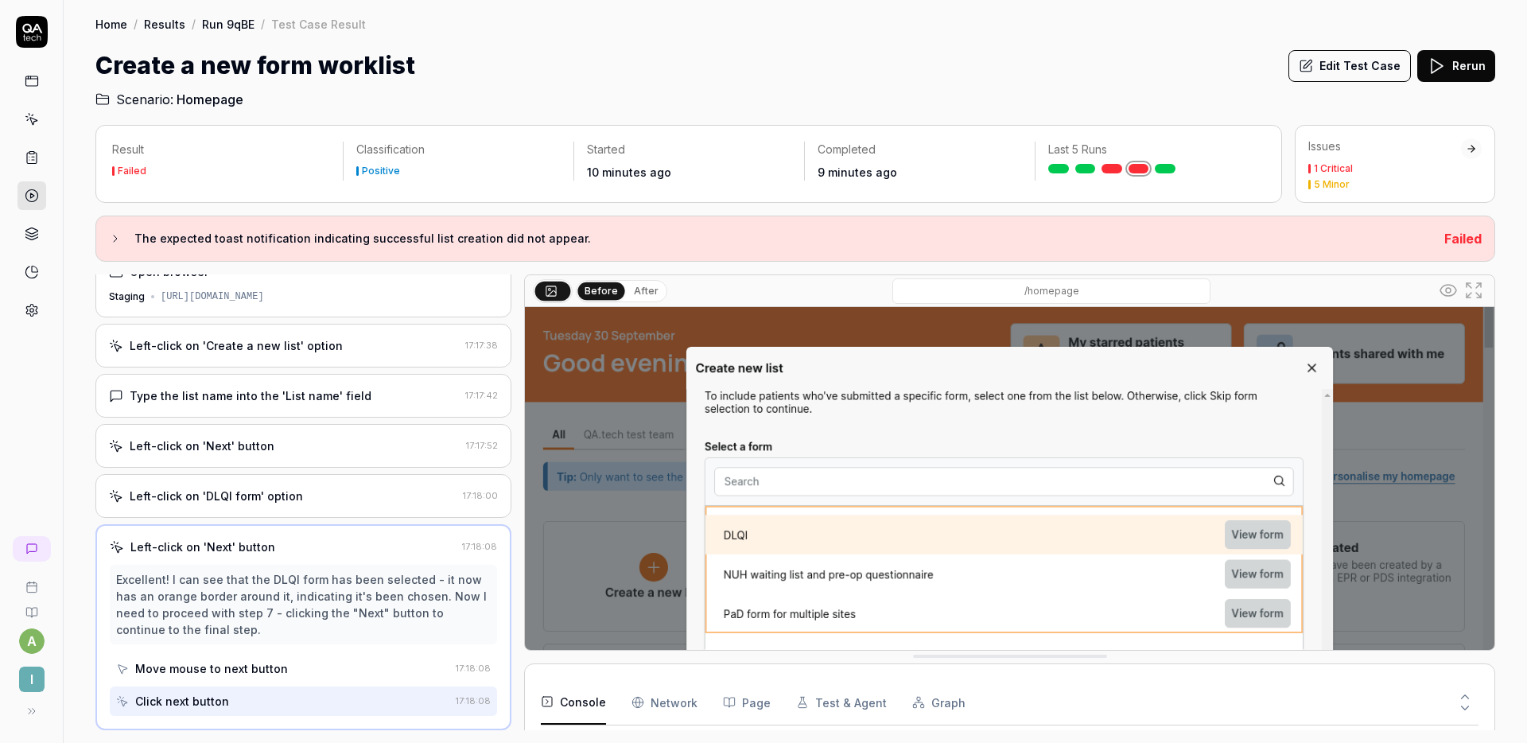
scroll to position [100, 0]
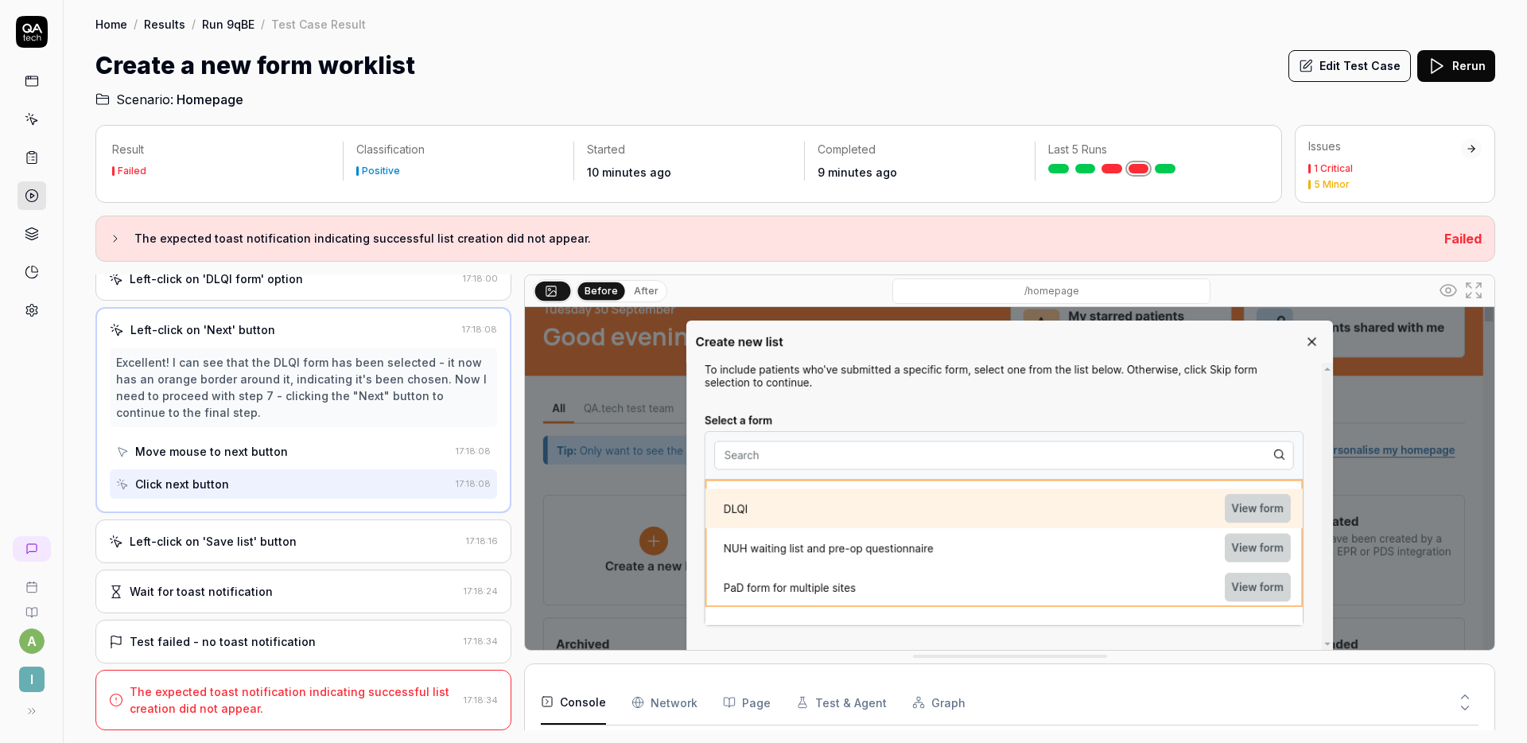
click at [315, 530] on div "Left-click on 'Save list' button 17:18:16" at bounding box center [303, 541] width 416 height 44
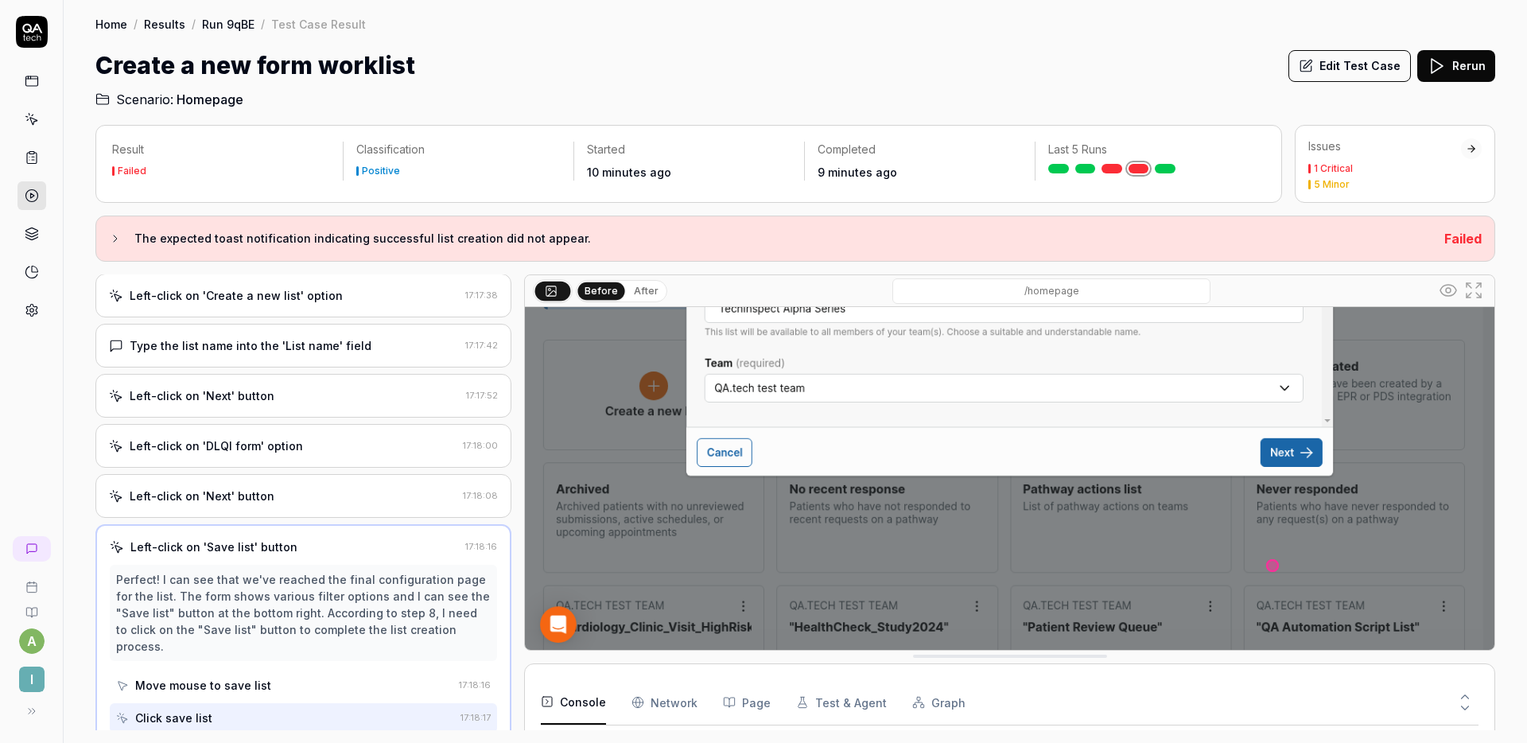
scroll to position [0, 0]
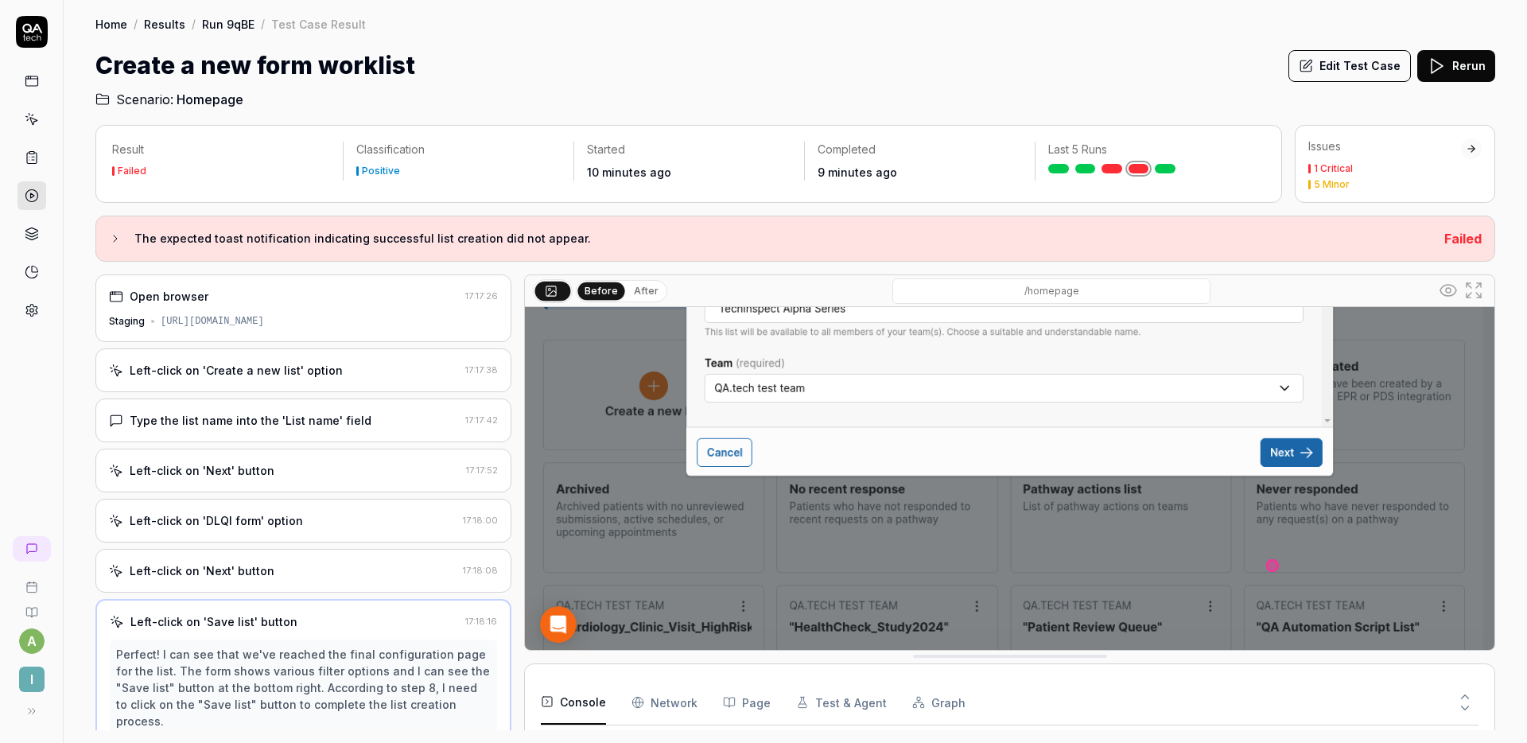
click at [737, 126] on div "Result Failed Classification Positive Started 10 minutes ago Completed 9 minute…" at bounding box center [688, 164] width 1186 height 78
click at [1166, 168] on link at bounding box center [1165, 169] width 21 height 10
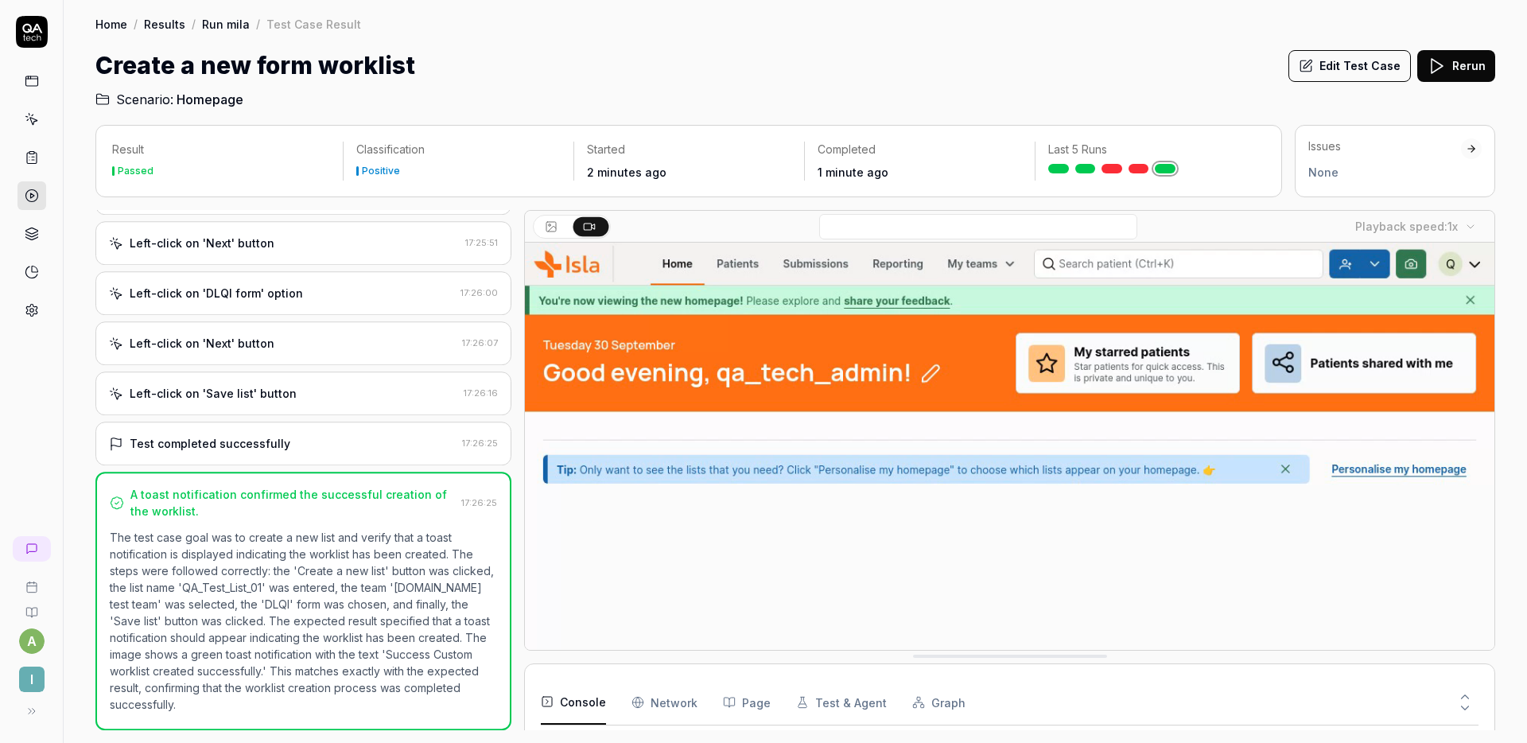
scroll to position [163, 0]
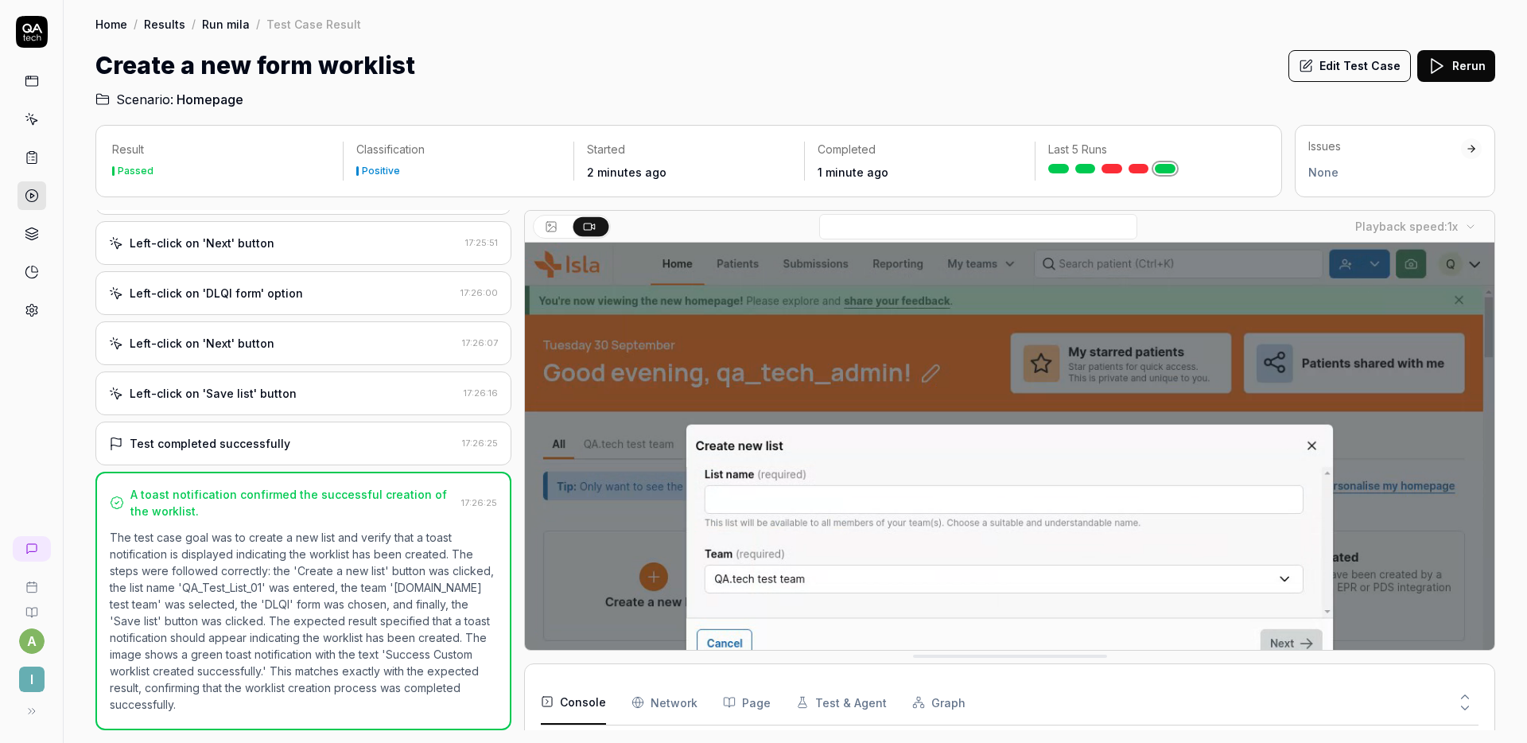
click at [905, 115] on div "Result Passed Classification Positive Started 2 minutes ago Completed 1 minute …" at bounding box center [795, 426] width 1463 height 634
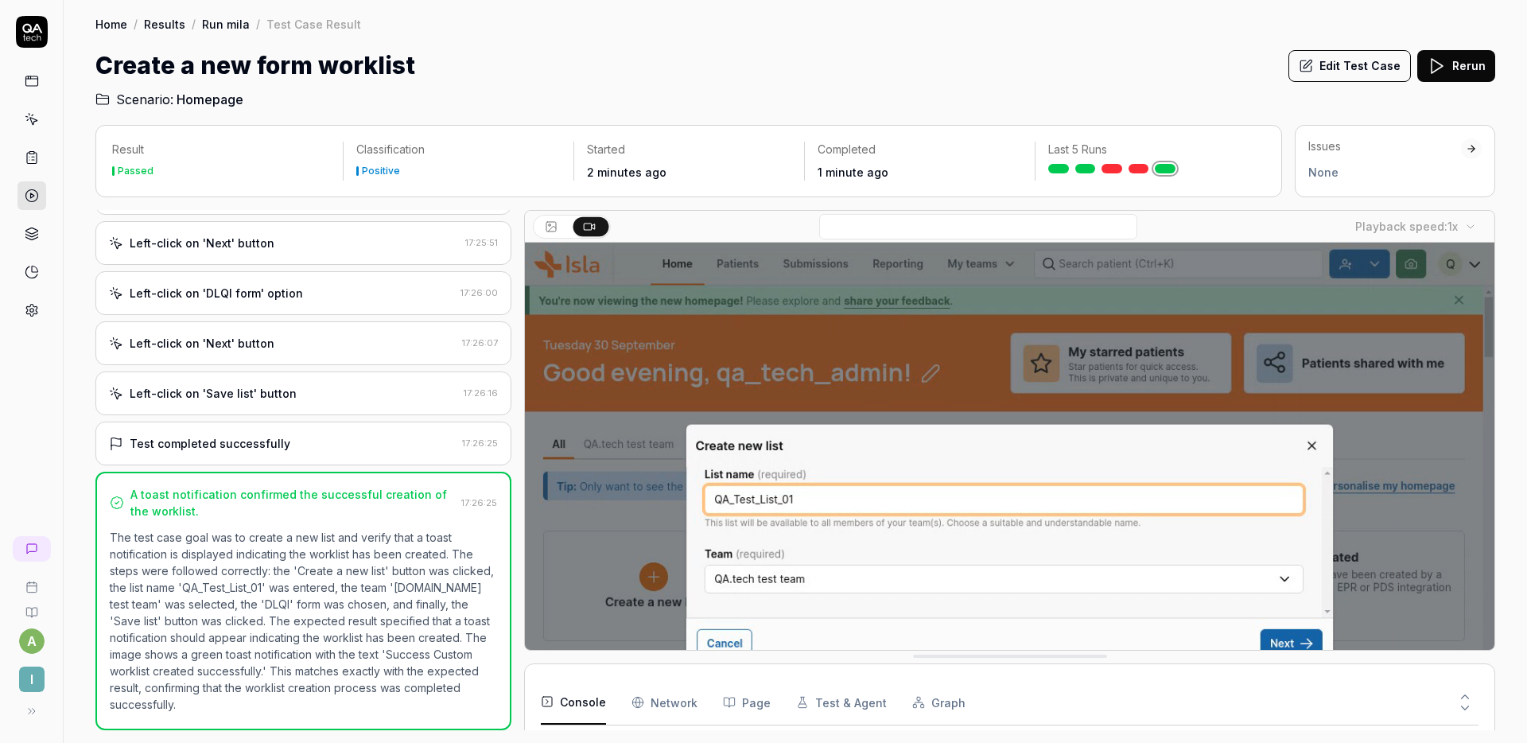
click at [1137, 167] on link at bounding box center [1138, 169] width 21 height 10
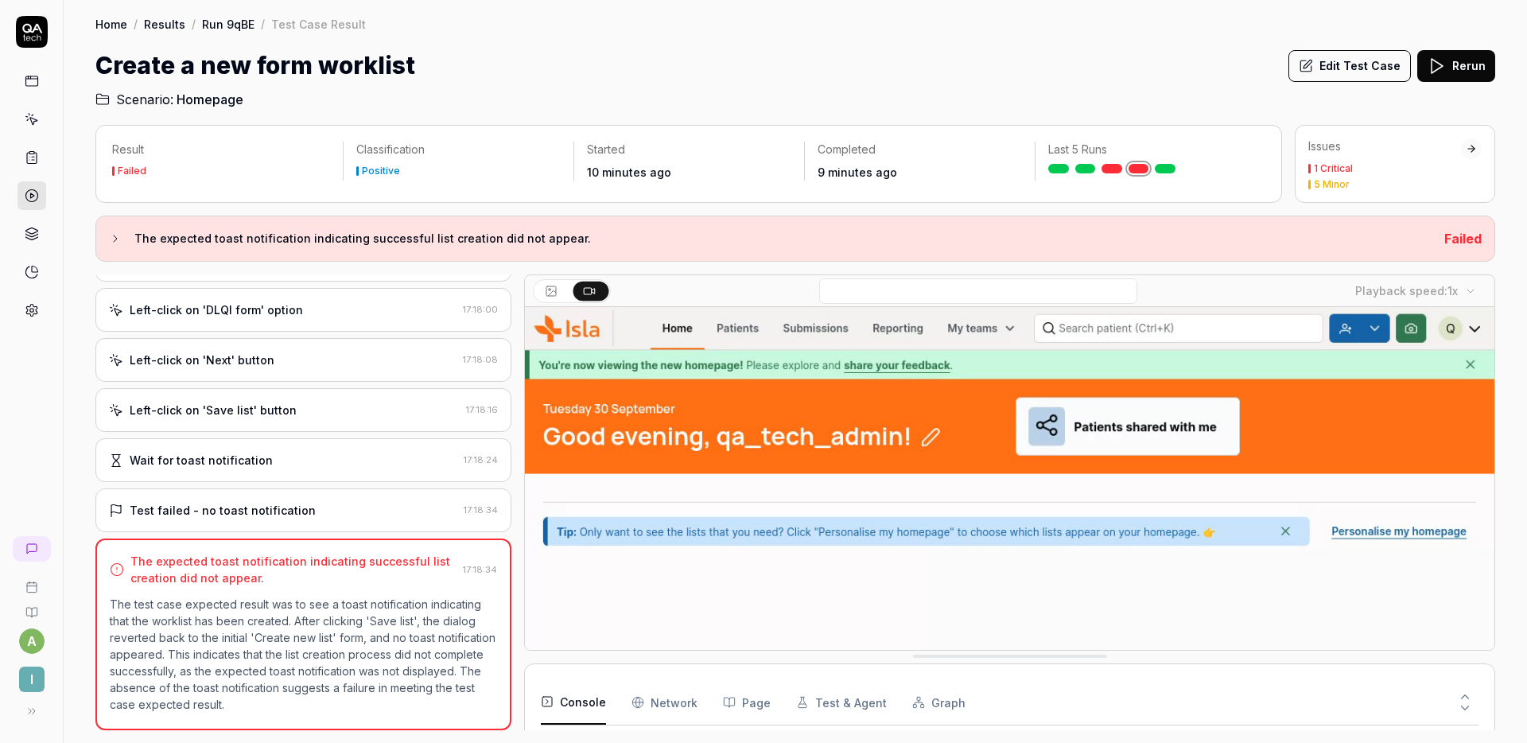
scroll to position [211, 0]
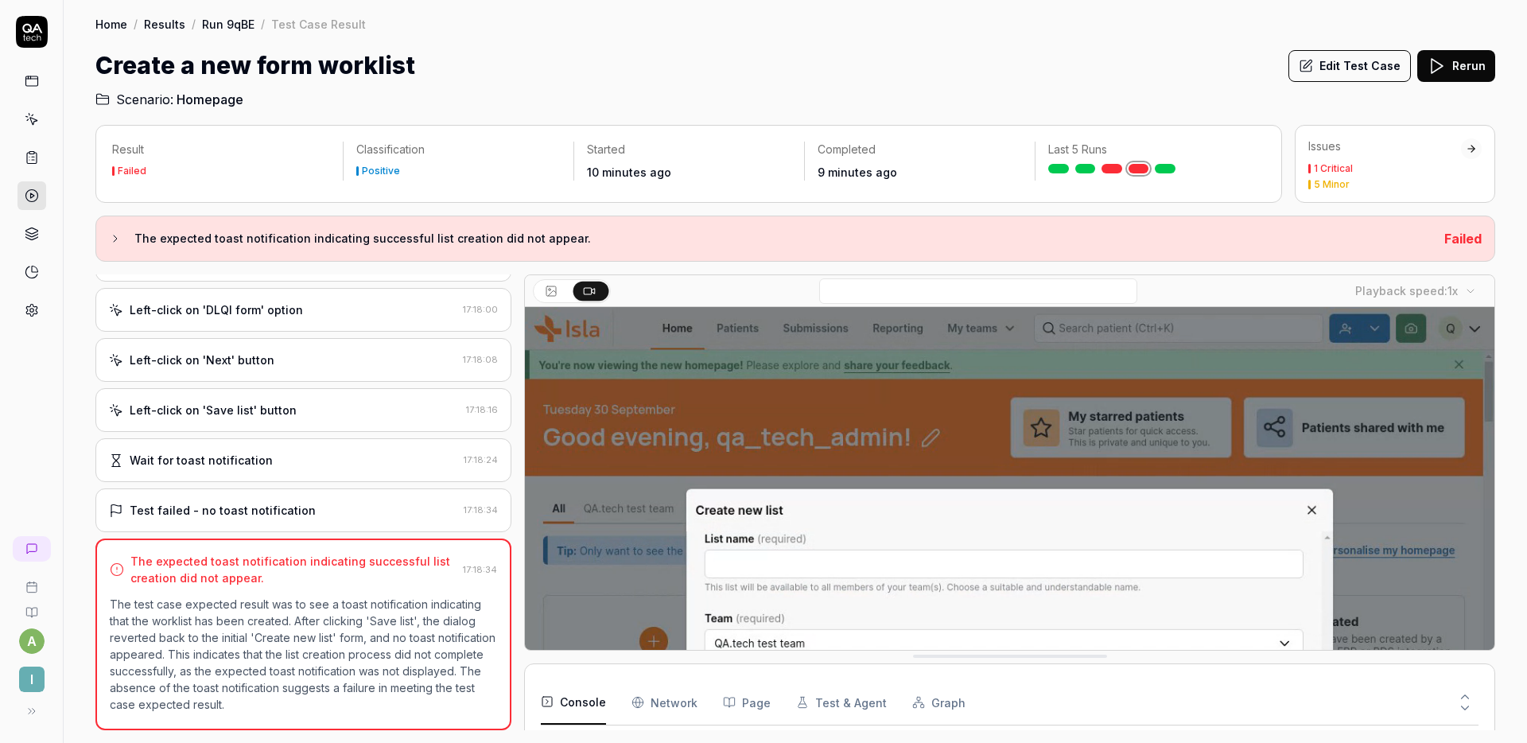
click at [1473, 693] on button at bounding box center [1464, 693] width 27 height 21
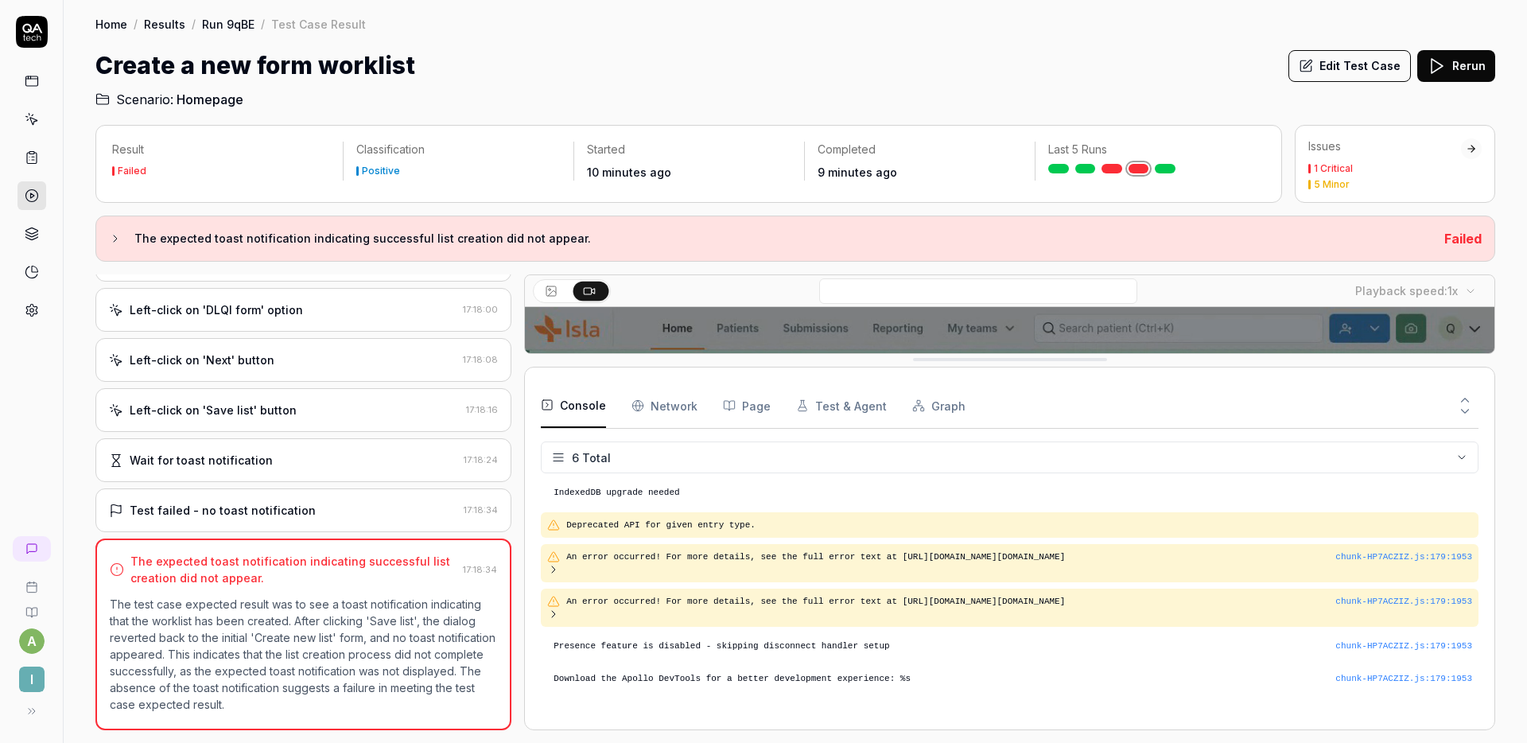
scroll to position [0, 0]
click at [1110, 161] on div "Last 5 Runs" at bounding box center [1150, 158] width 230 height 32
click at [1110, 168] on link at bounding box center [1111, 169] width 21 height 10
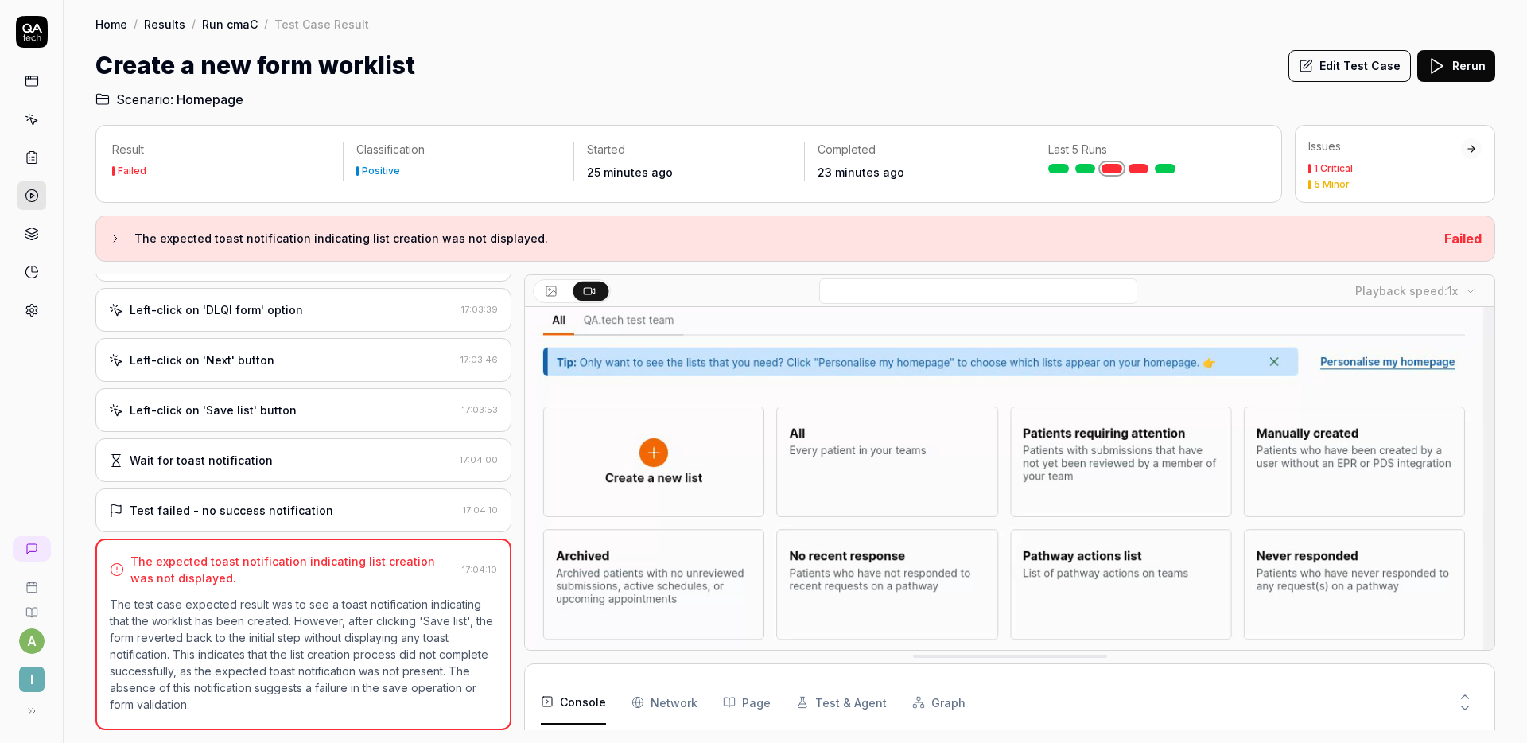
scroll to position [255, 0]
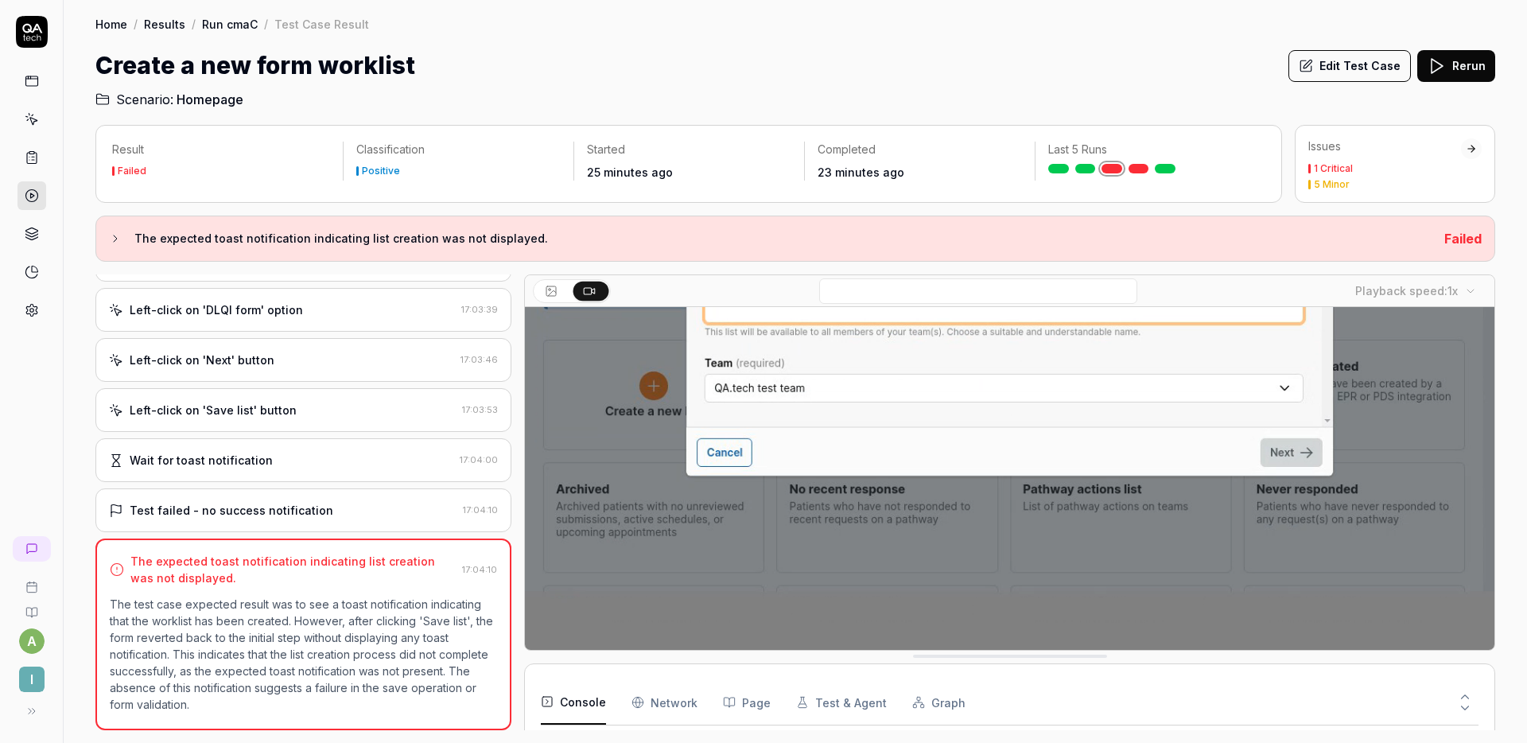
click at [1471, 692] on button at bounding box center [1464, 693] width 27 height 21
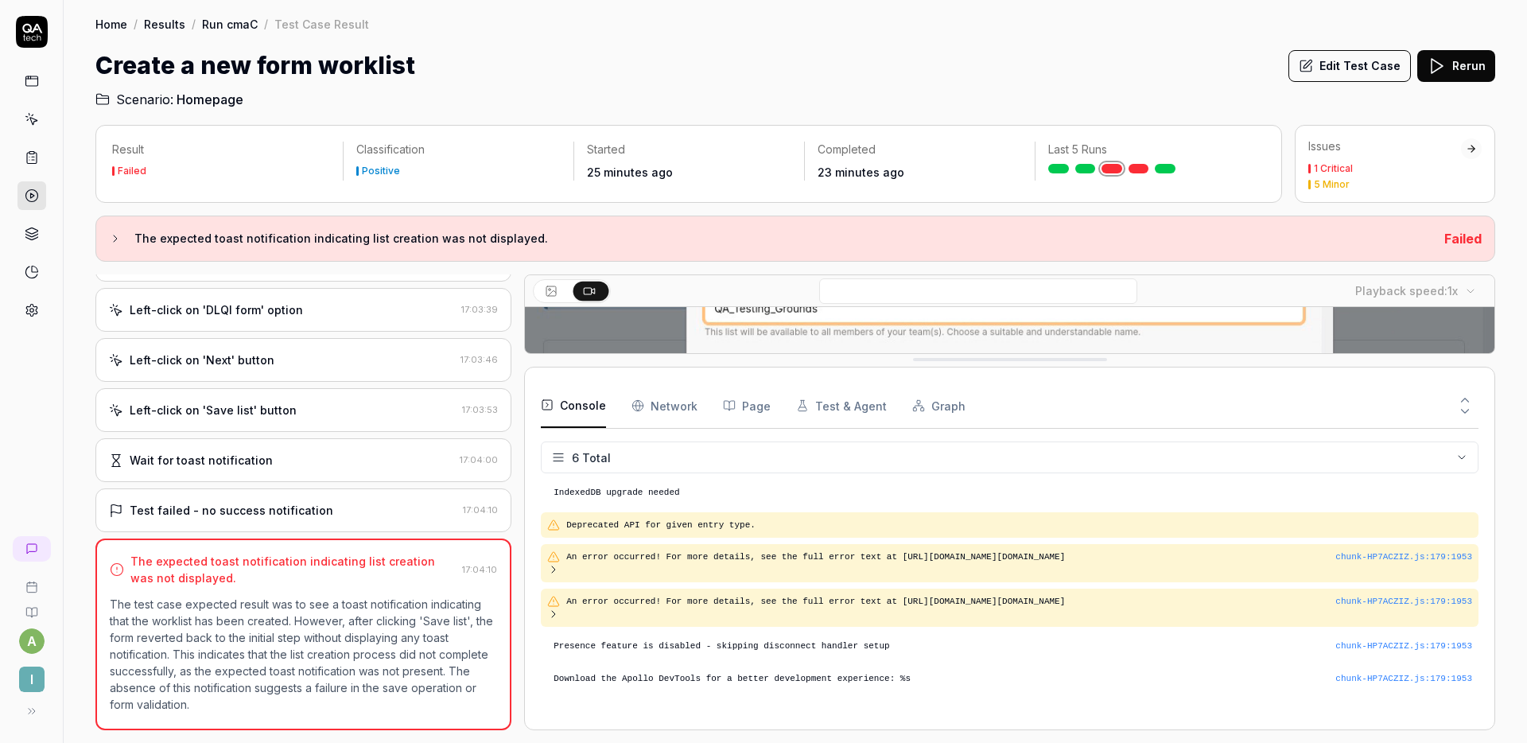
scroll to position [0, 0]
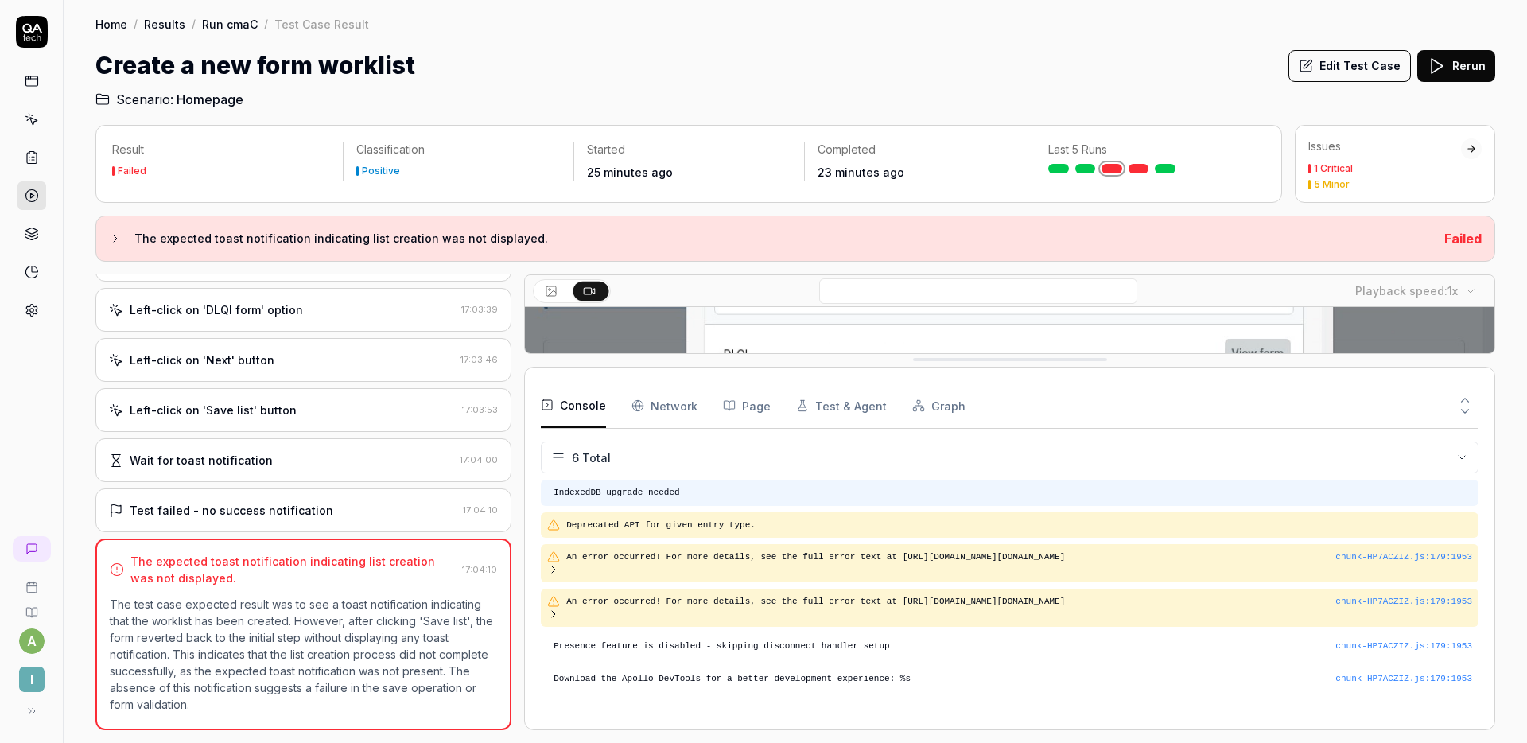
click at [1133, 491] on pre "IndexedDB upgrade needed" at bounding box center [1012, 493] width 918 height 14
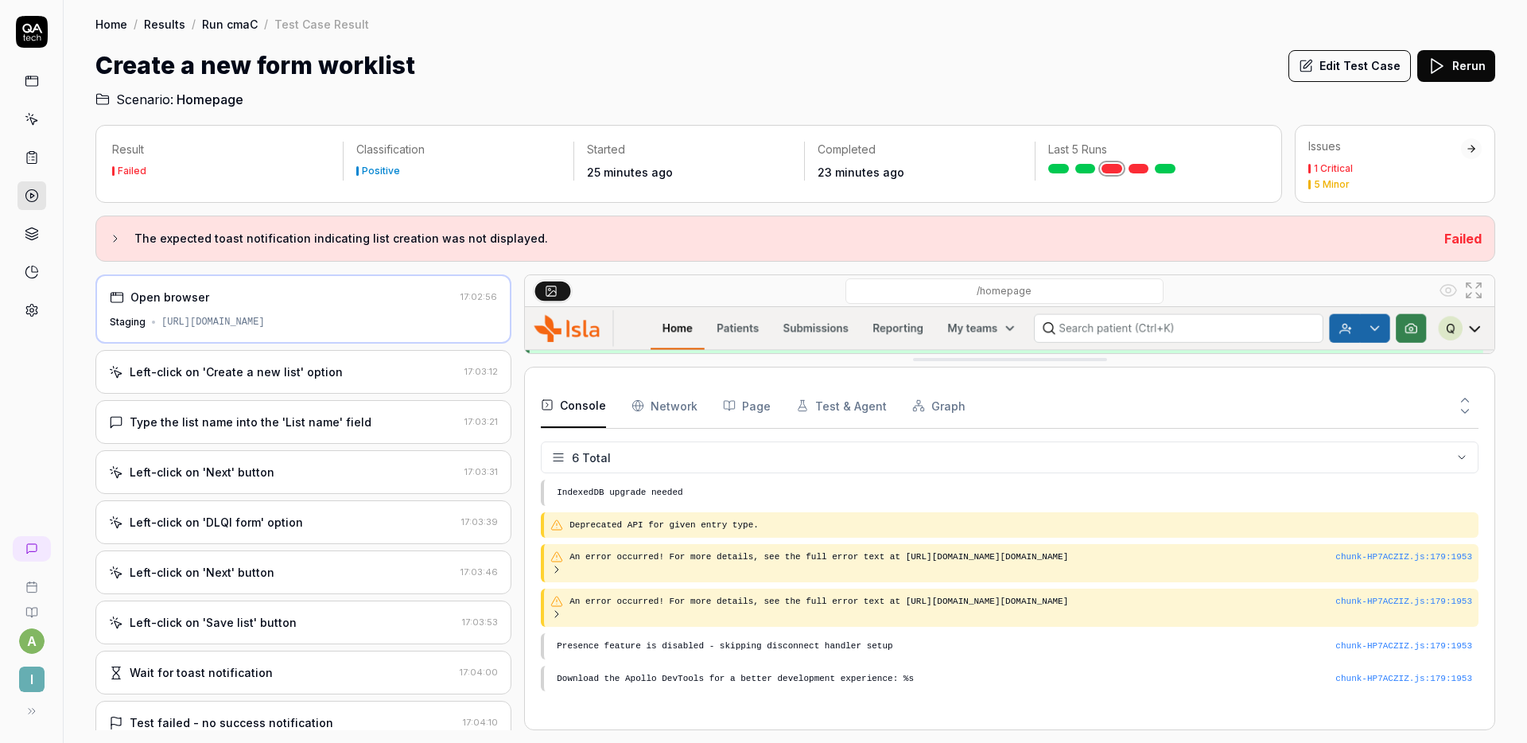
click at [1466, 410] on icon at bounding box center [1465, 411] width 14 height 14
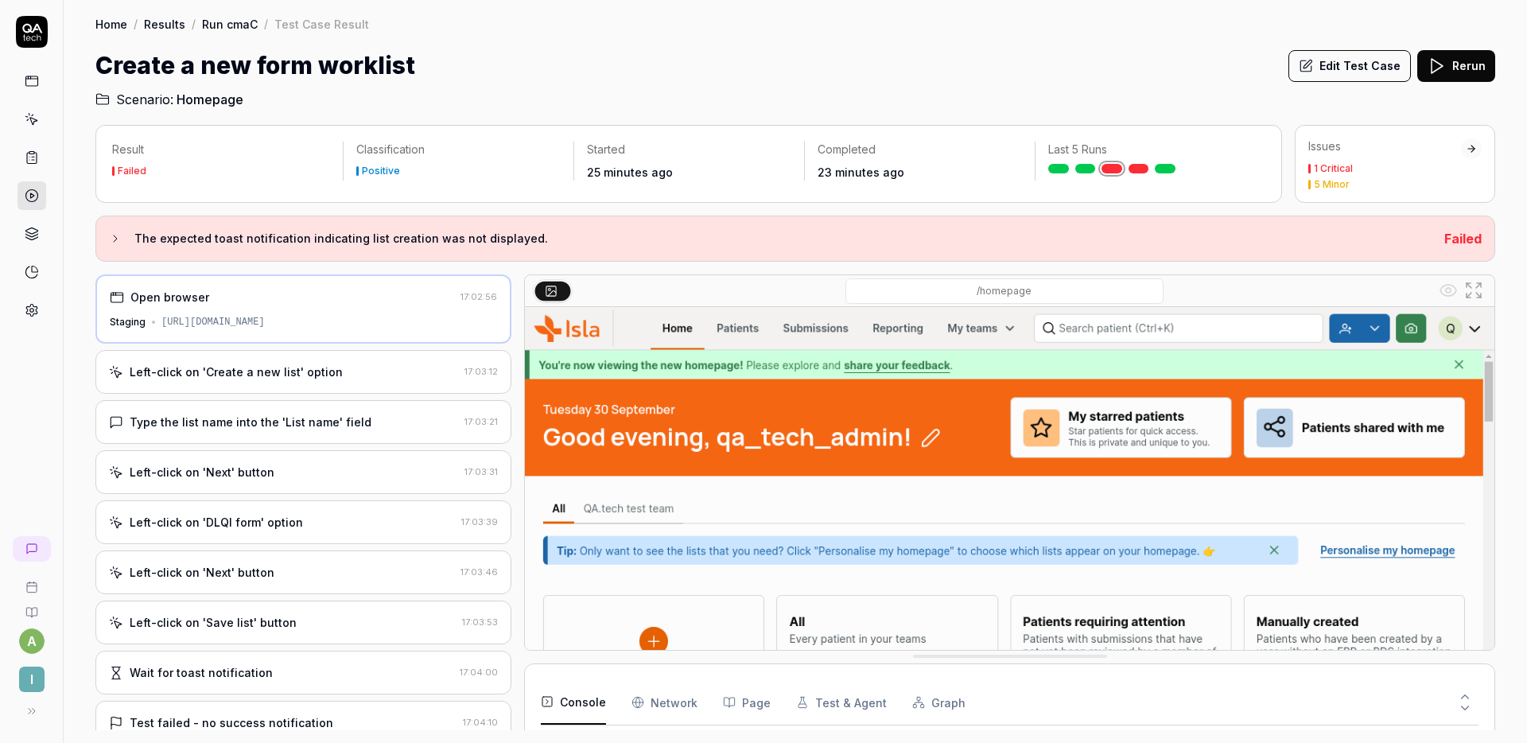
click at [1007, 72] on div "Create a new form worklist Edit Test Case Rerun" at bounding box center [795, 66] width 1400 height 36
click at [1124, 46] on div "Home / Results / Run cmaC / Test Case Result Home / Results / Run cmaC / Test C…" at bounding box center [795, 54] width 1463 height 109
click at [1354, 57] on button "Edit Test Case" at bounding box center [1349, 66] width 122 height 32
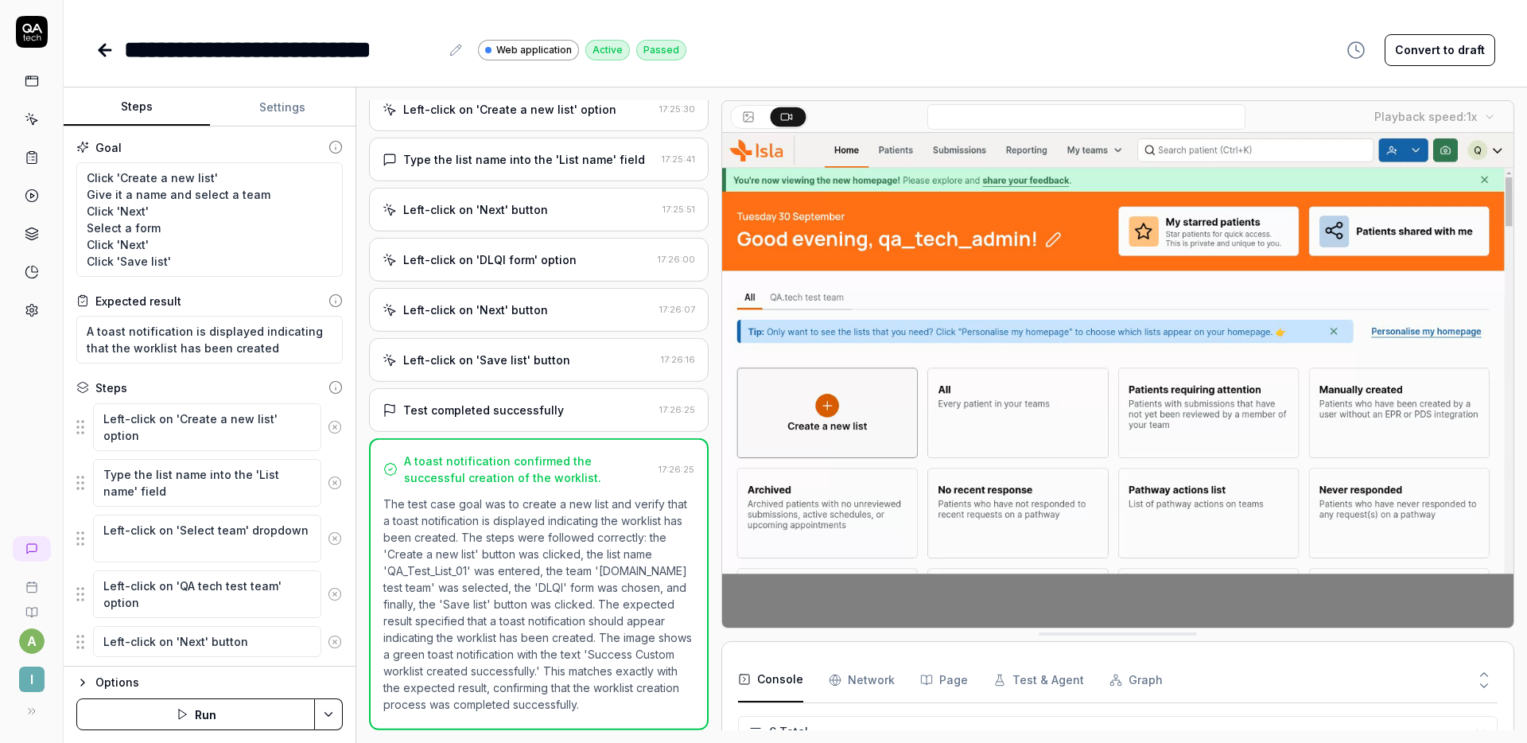
scroll to position [103, 0]
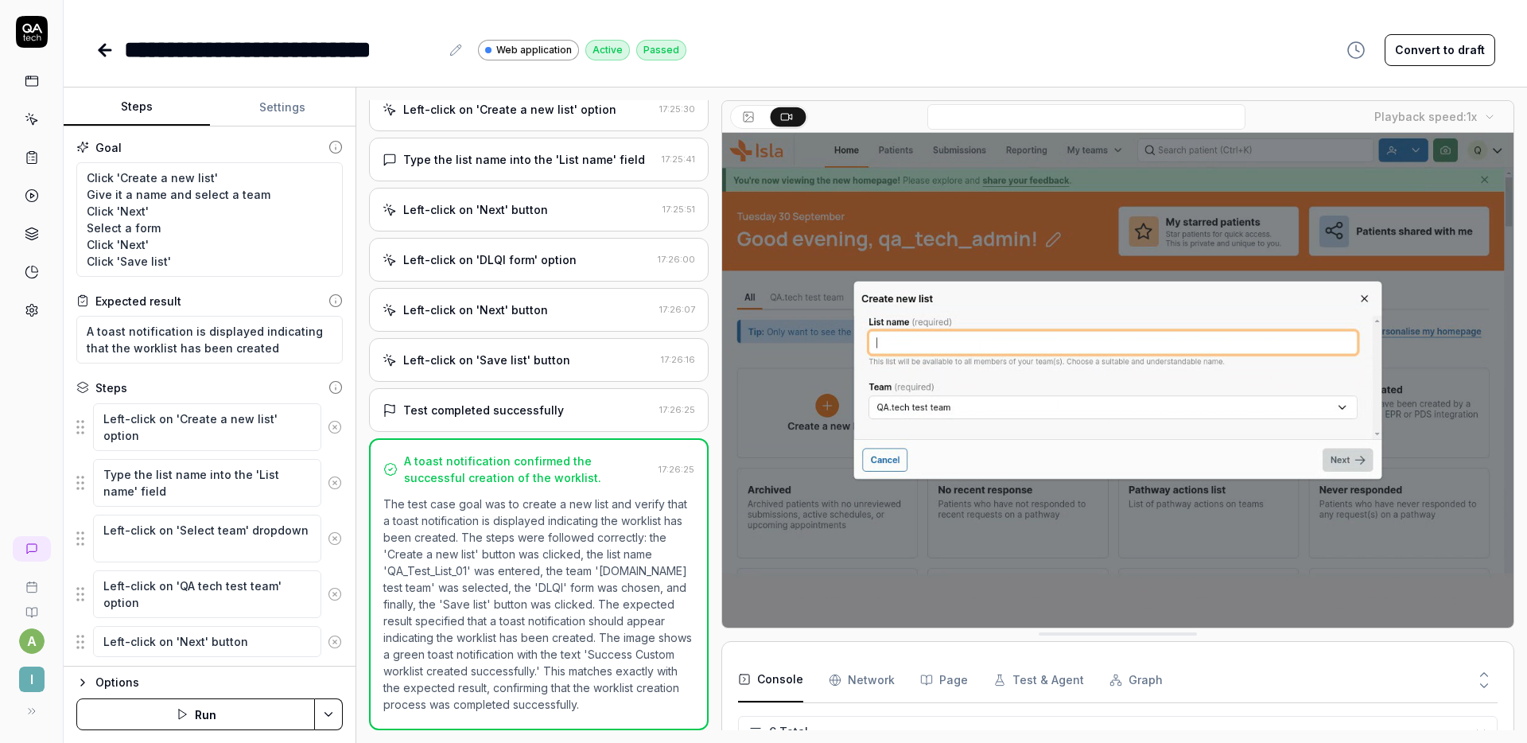
click at [291, 107] on button "Settings" at bounding box center [283, 107] width 146 height 38
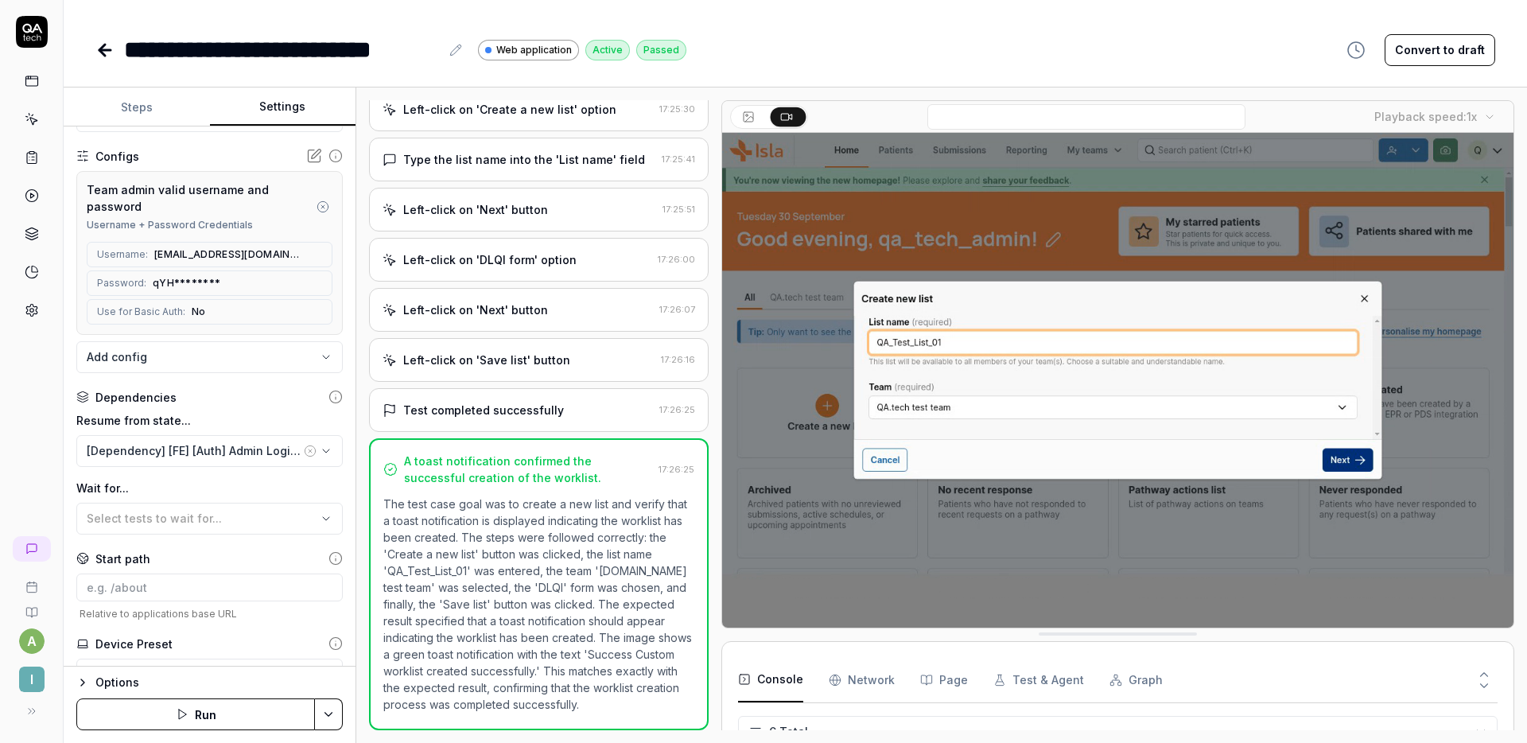
scroll to position [134, 0]
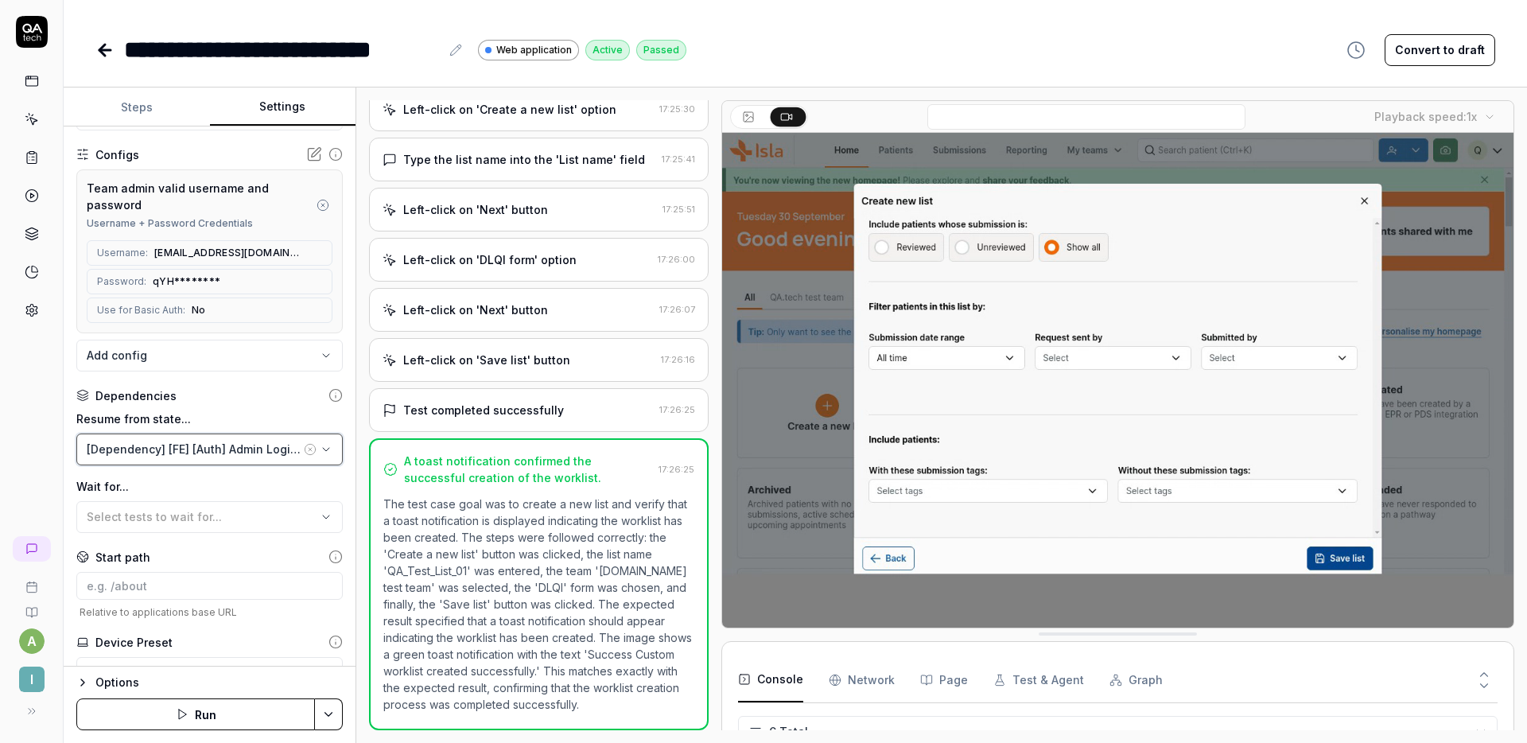
click at [330, 448] on button "[Dependency] [FE] [Auth] Admin Login w/ Valid Credentials" at bounding box center [209, 449] width 266 height 32
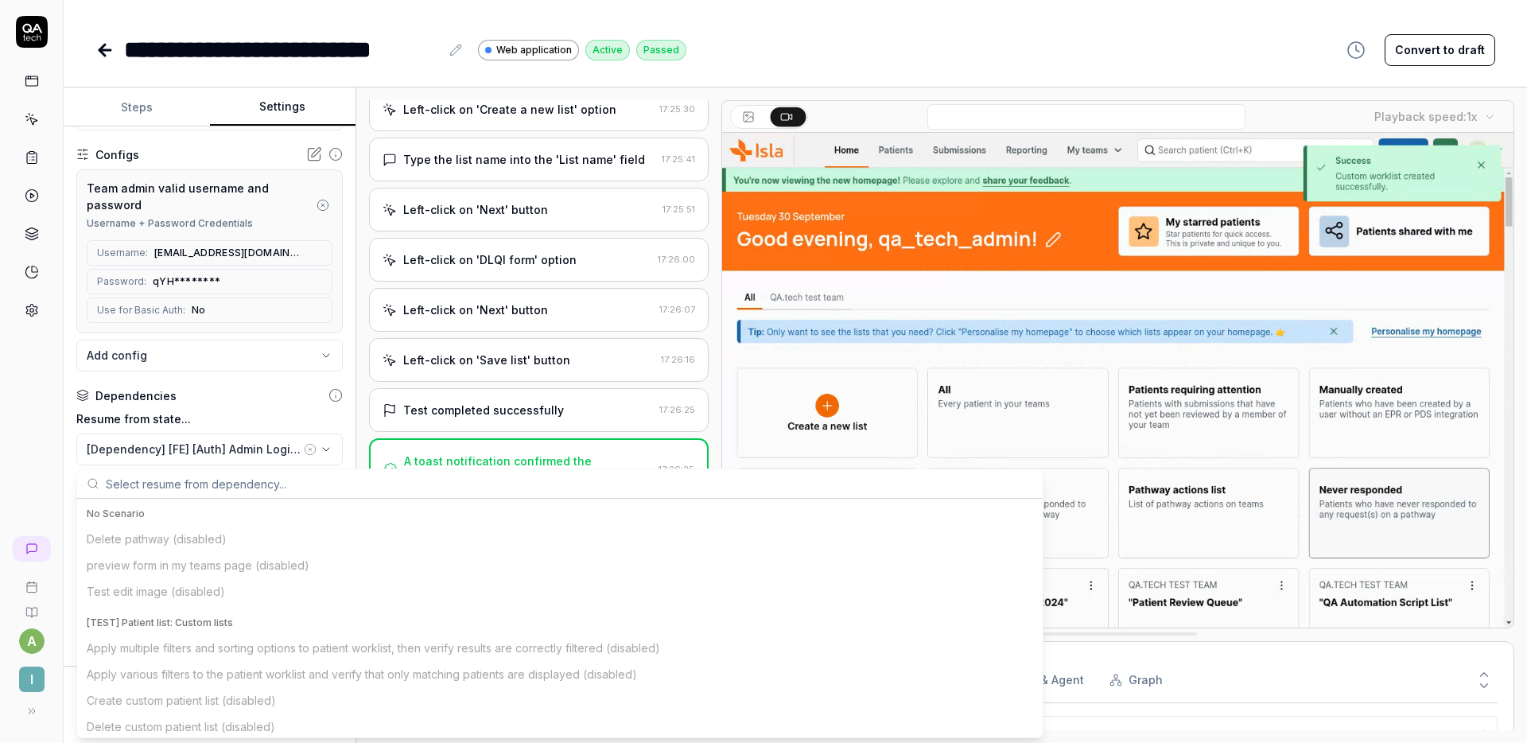
scroll to position [164, 0]
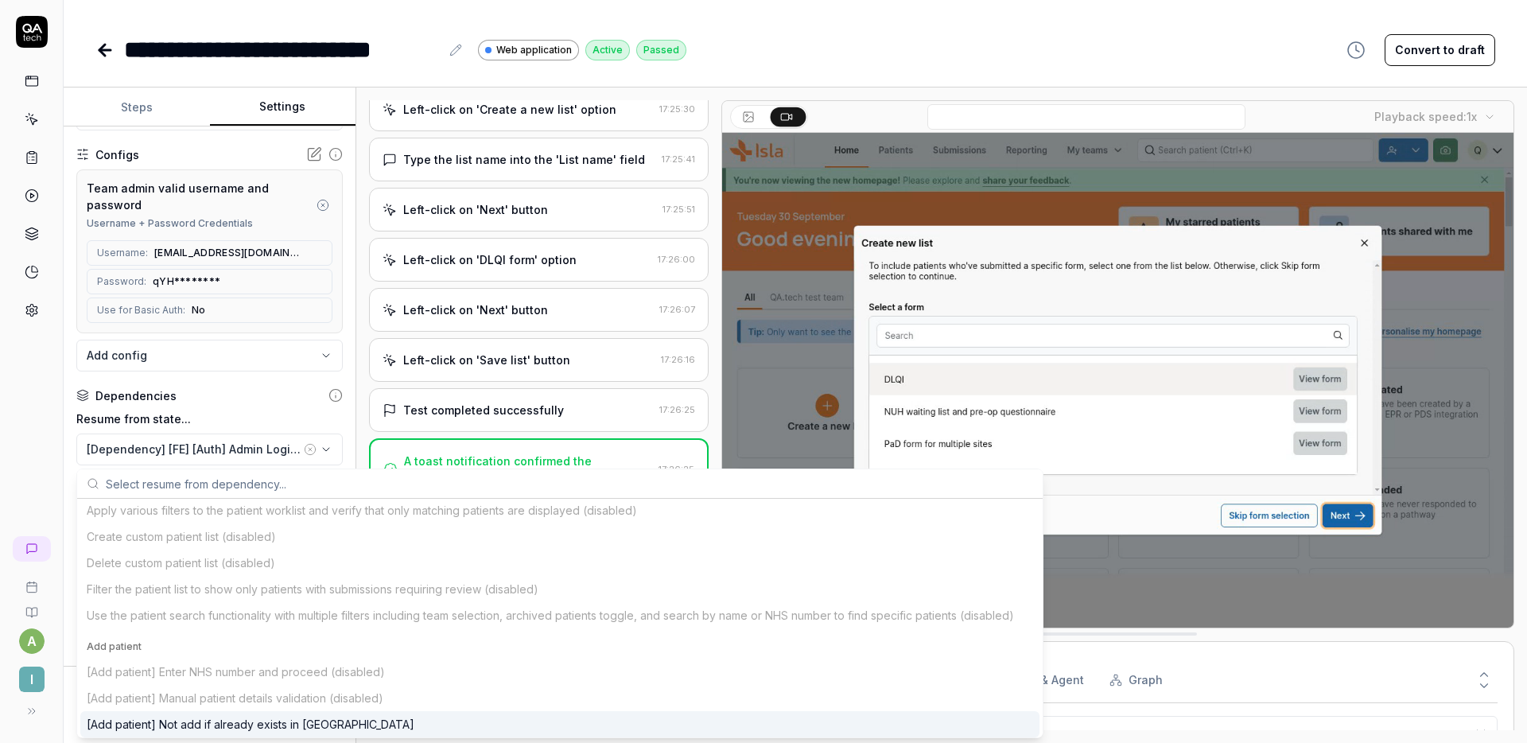
click at [335, 424] on div "**********" at bounding box center [210, 396] width 292 height 540
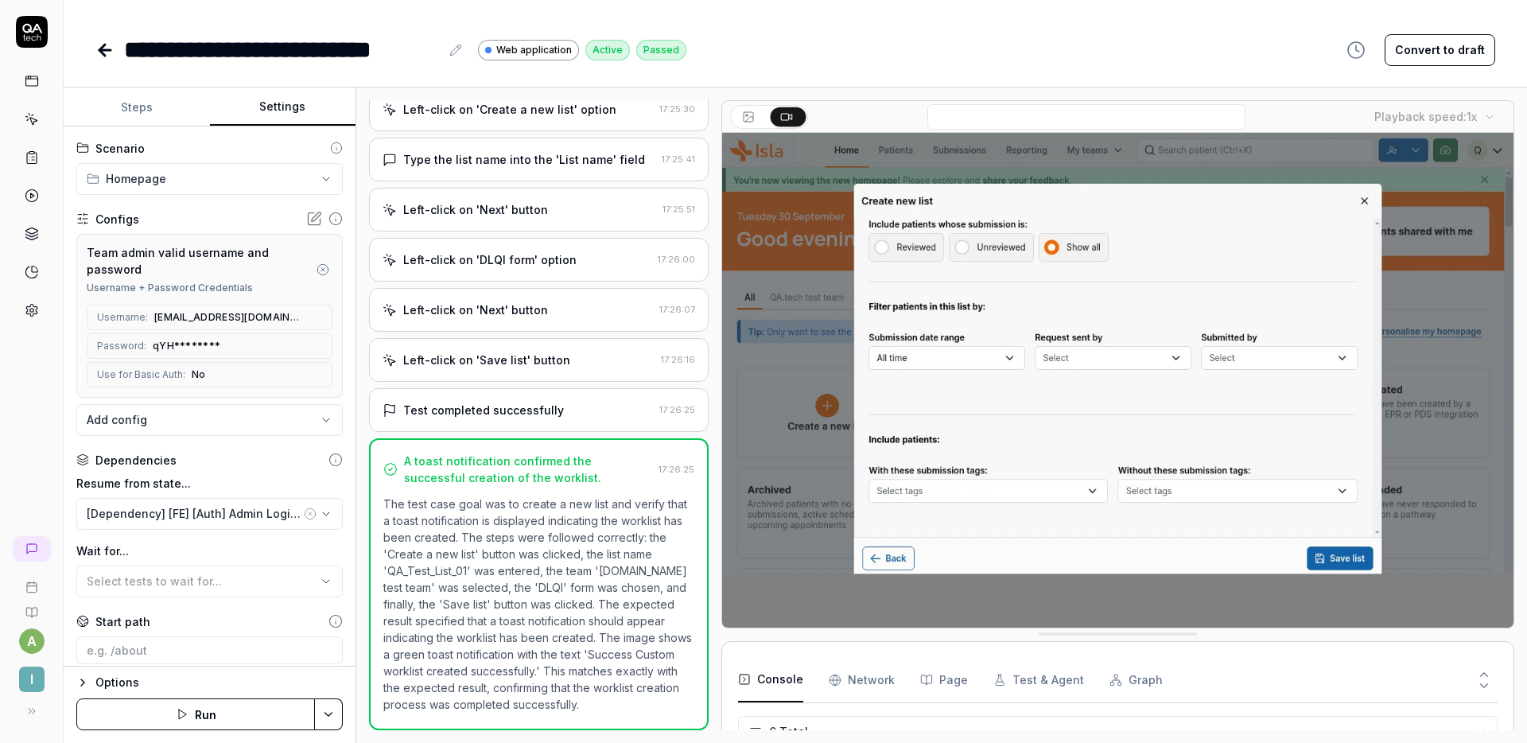
scroll to position [0, 0]
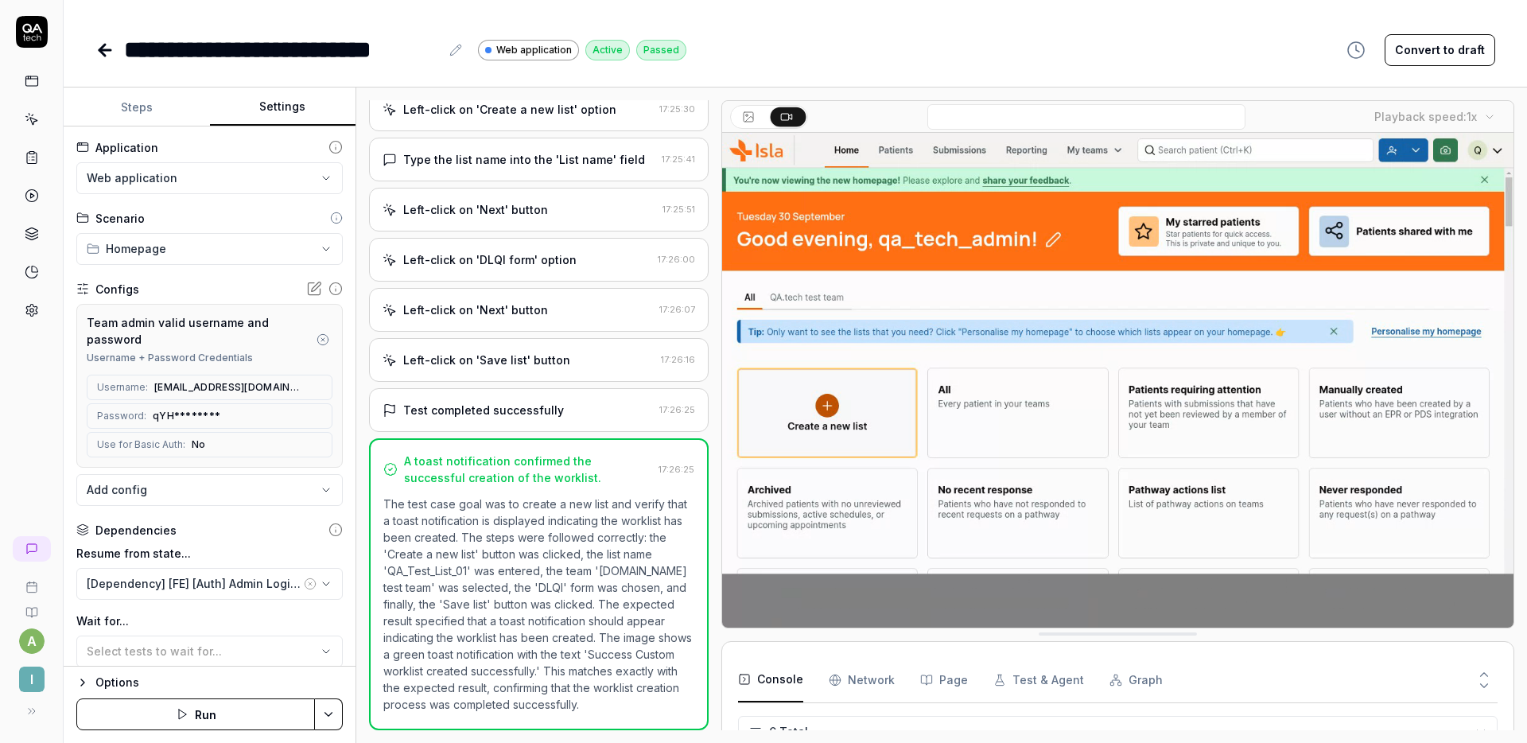
click at [154, 105] on button "Steps" at bounding box center [137, 107] width 146 height 38
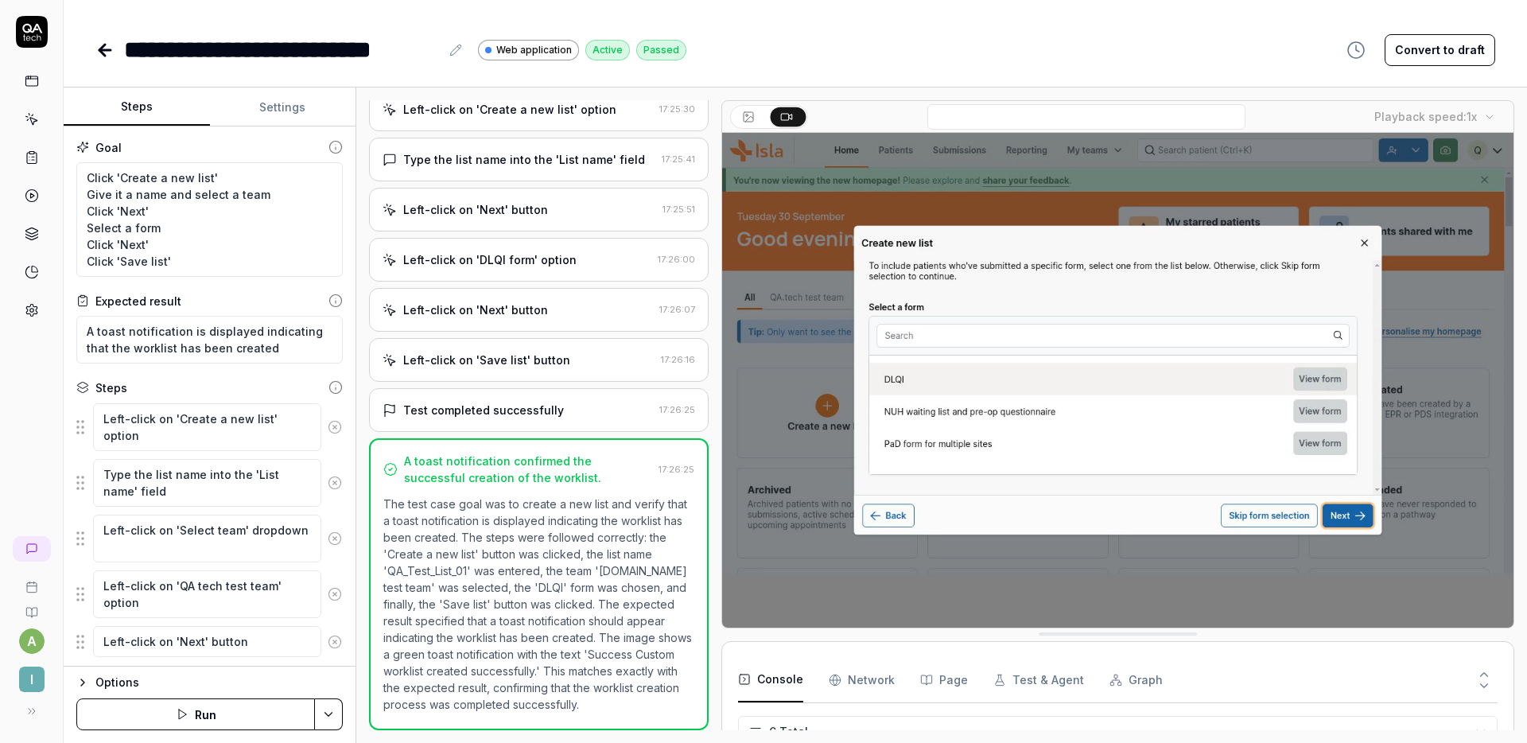
click at [204, 298] on div "Expected result" at bounding box center [209, 301] width 266 height 17
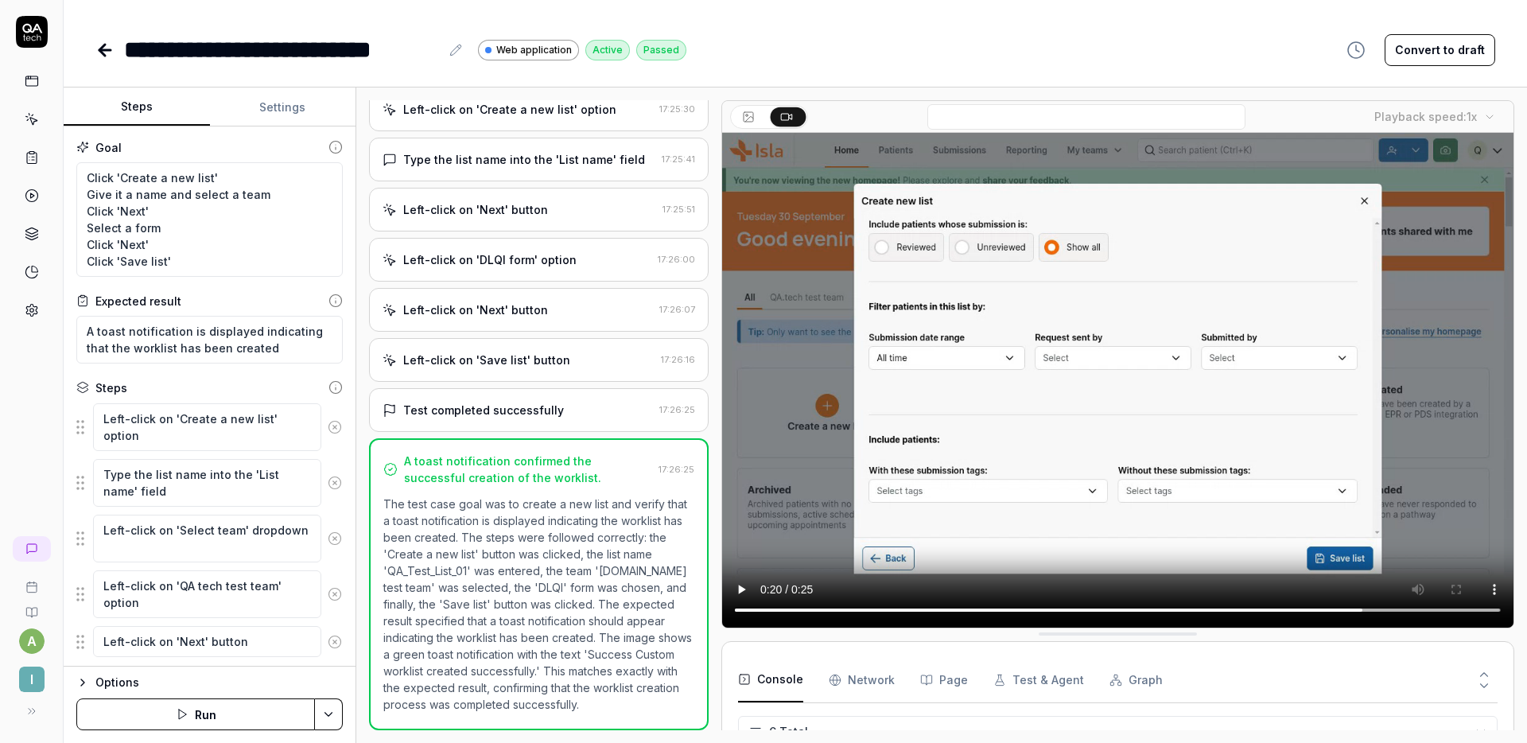
type textarea "*"
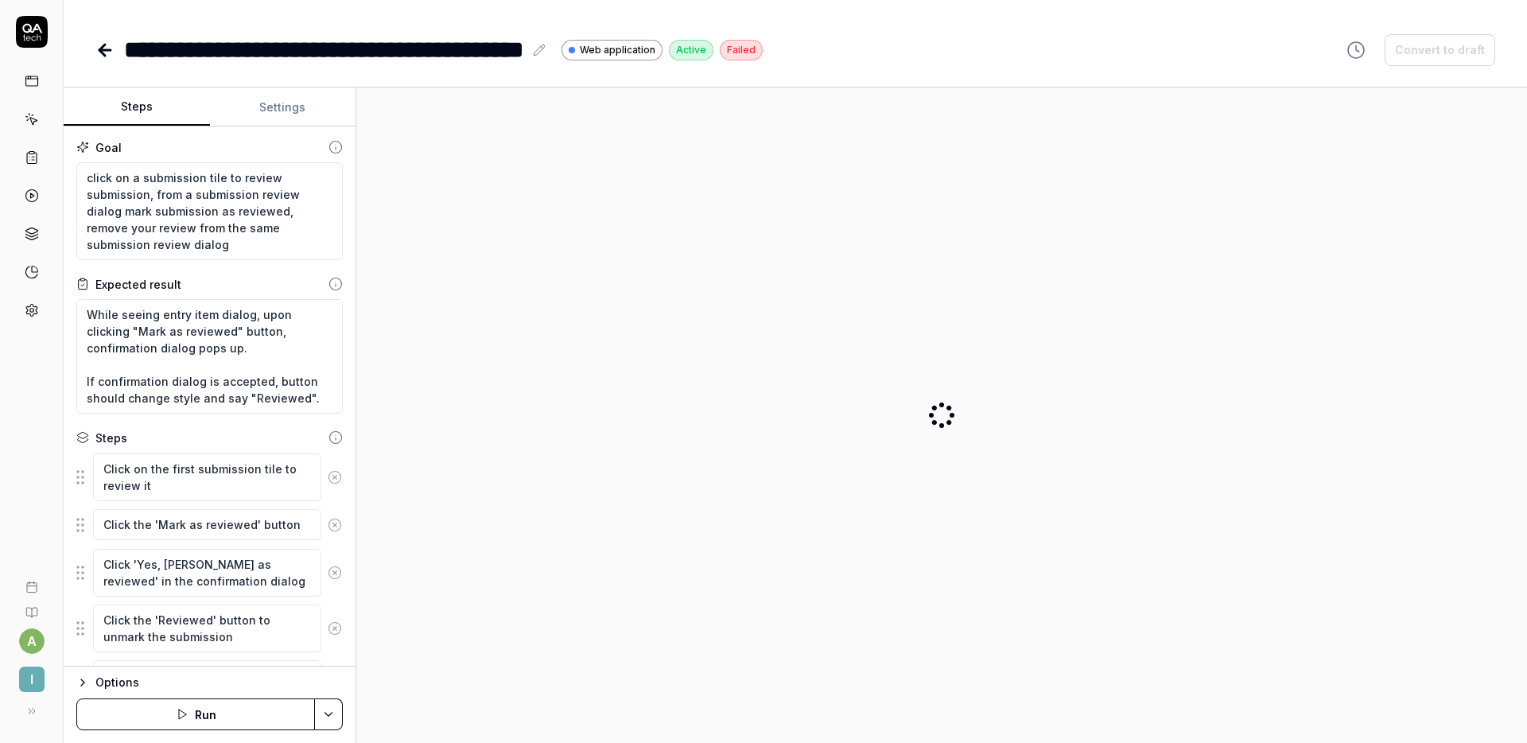
type textarea "*"
